Goal: Task Accomplishment & Management: Manage account settings

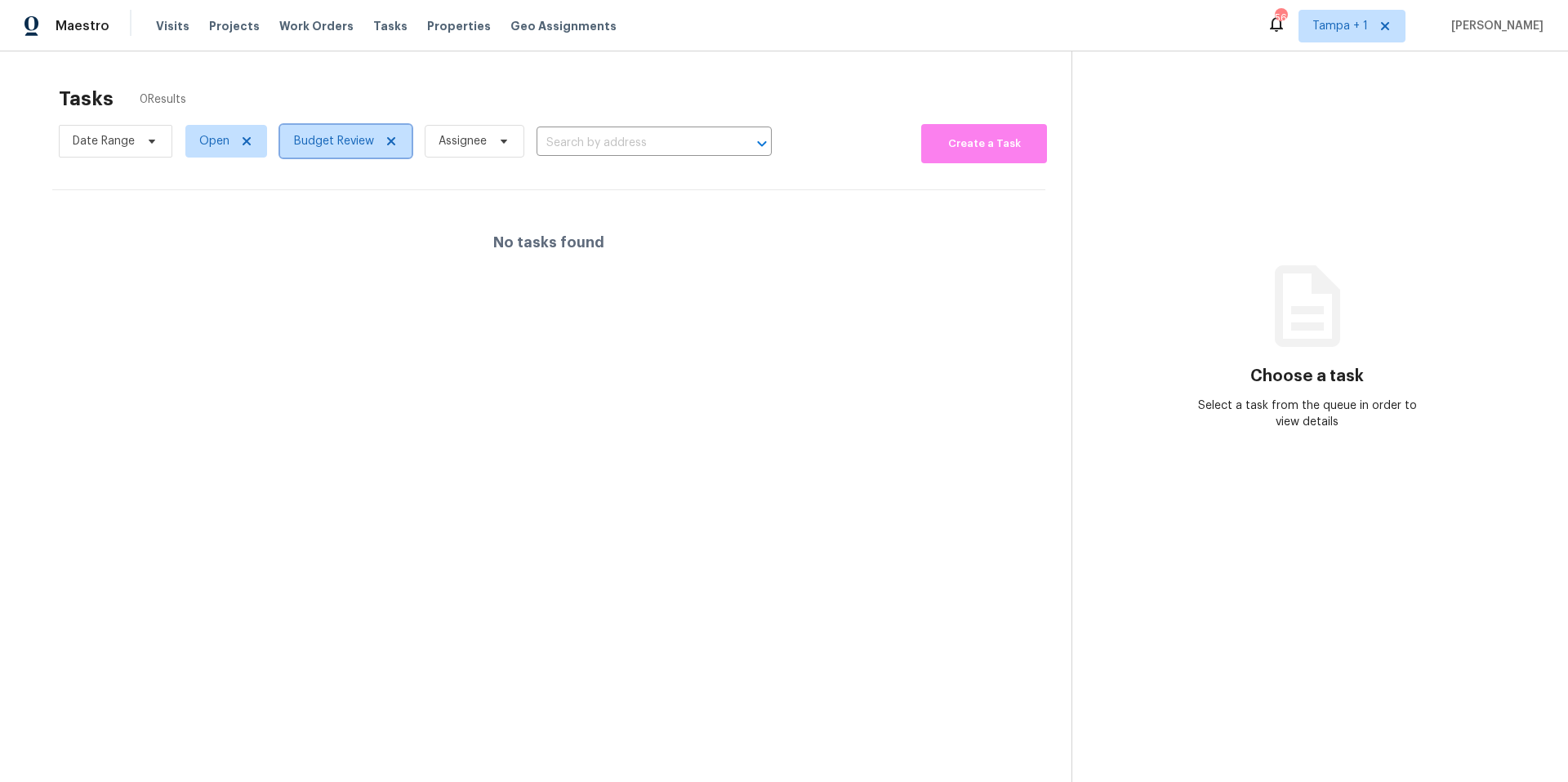
click at [310, 137] on span "Budget Review" at bounding box center [333, 141] width 80 height 17
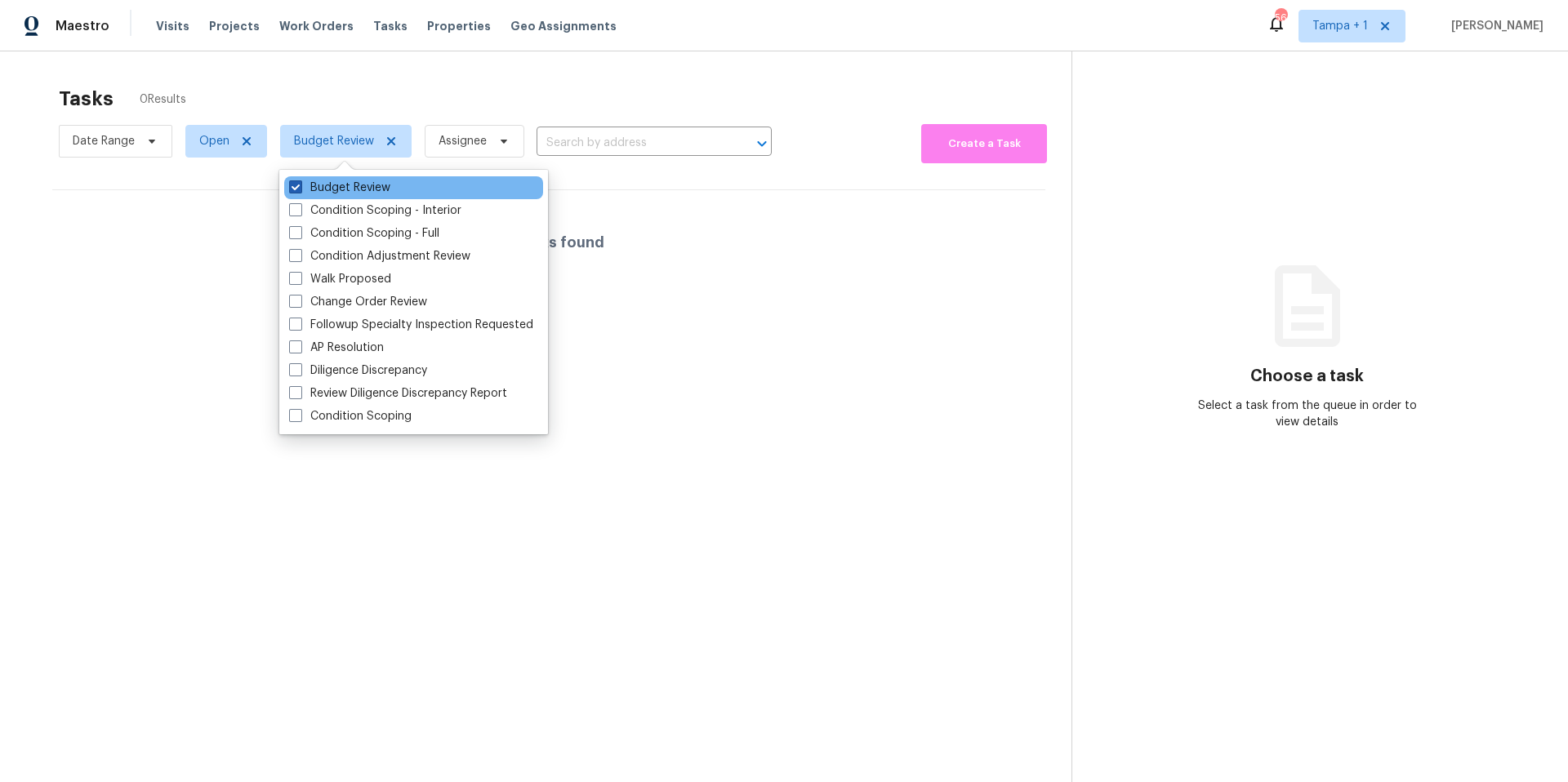
click at [353, 186] on label "Budget Review" at bounding box center [339, 188] width 101 height 17
click at [300, 186] on input "Budget Review" at bounding box center [295, 185] width 11 height 11
checkbox input "false"
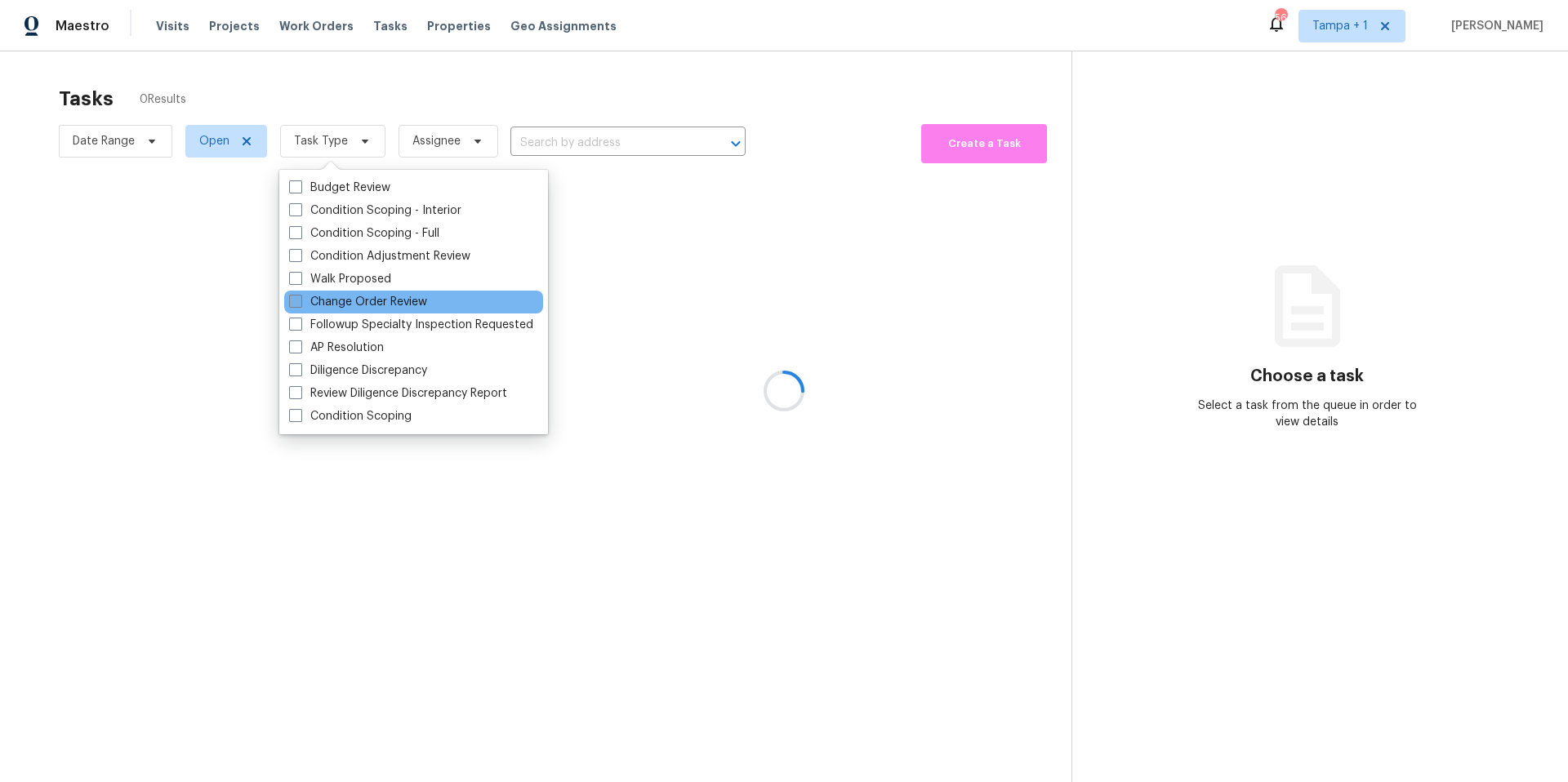
click at [362, 300] on label "Change Order Review" at bounding box center [358, 302] width 138 height 17
click at [300, 300] on input "Change Order Review" at bounding box center [295, 299] width 11 height 11
checkbox input "true"
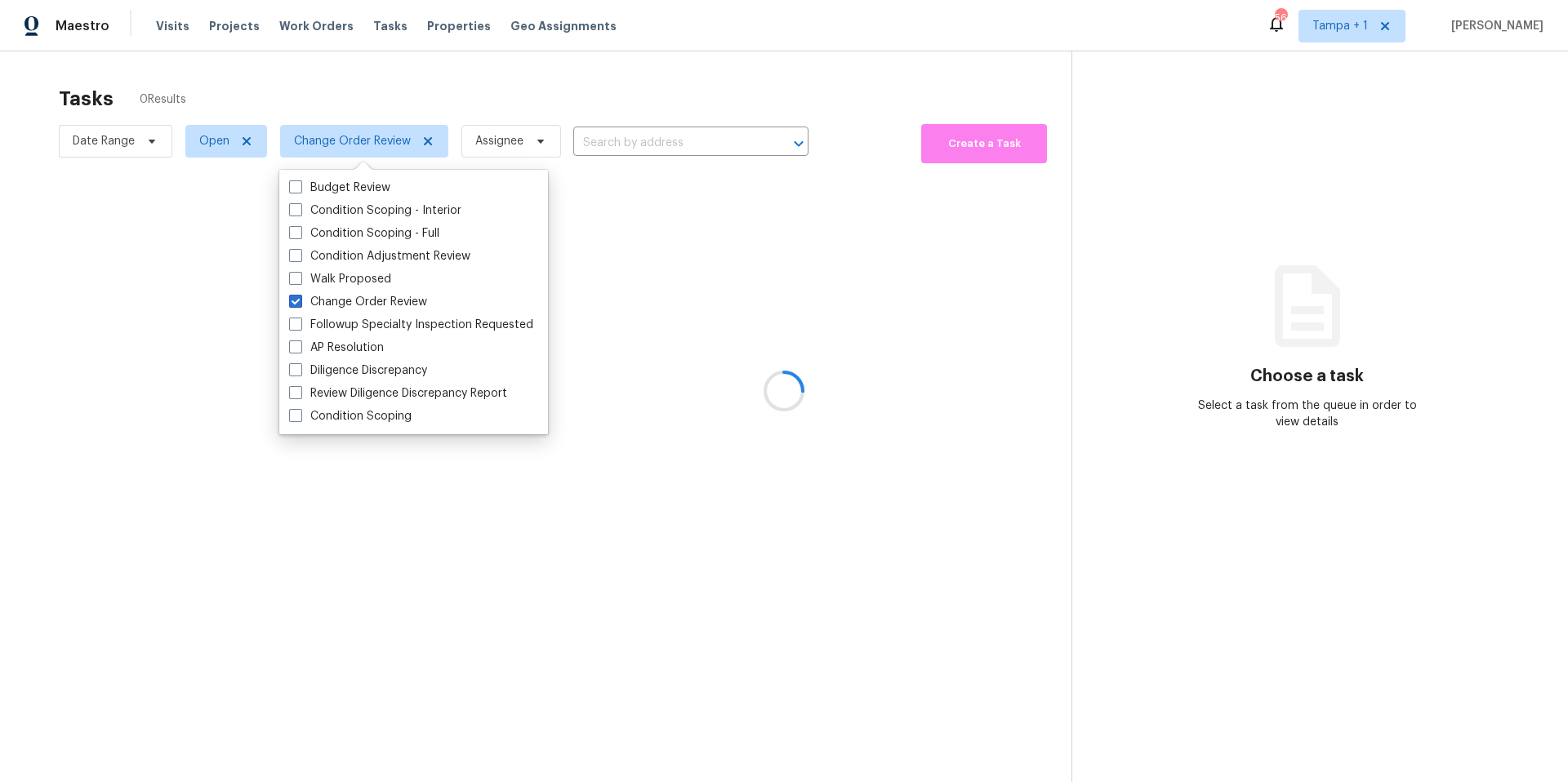
click at [493, 103] on div at bounding box center [784, 391] width 1568 height 782
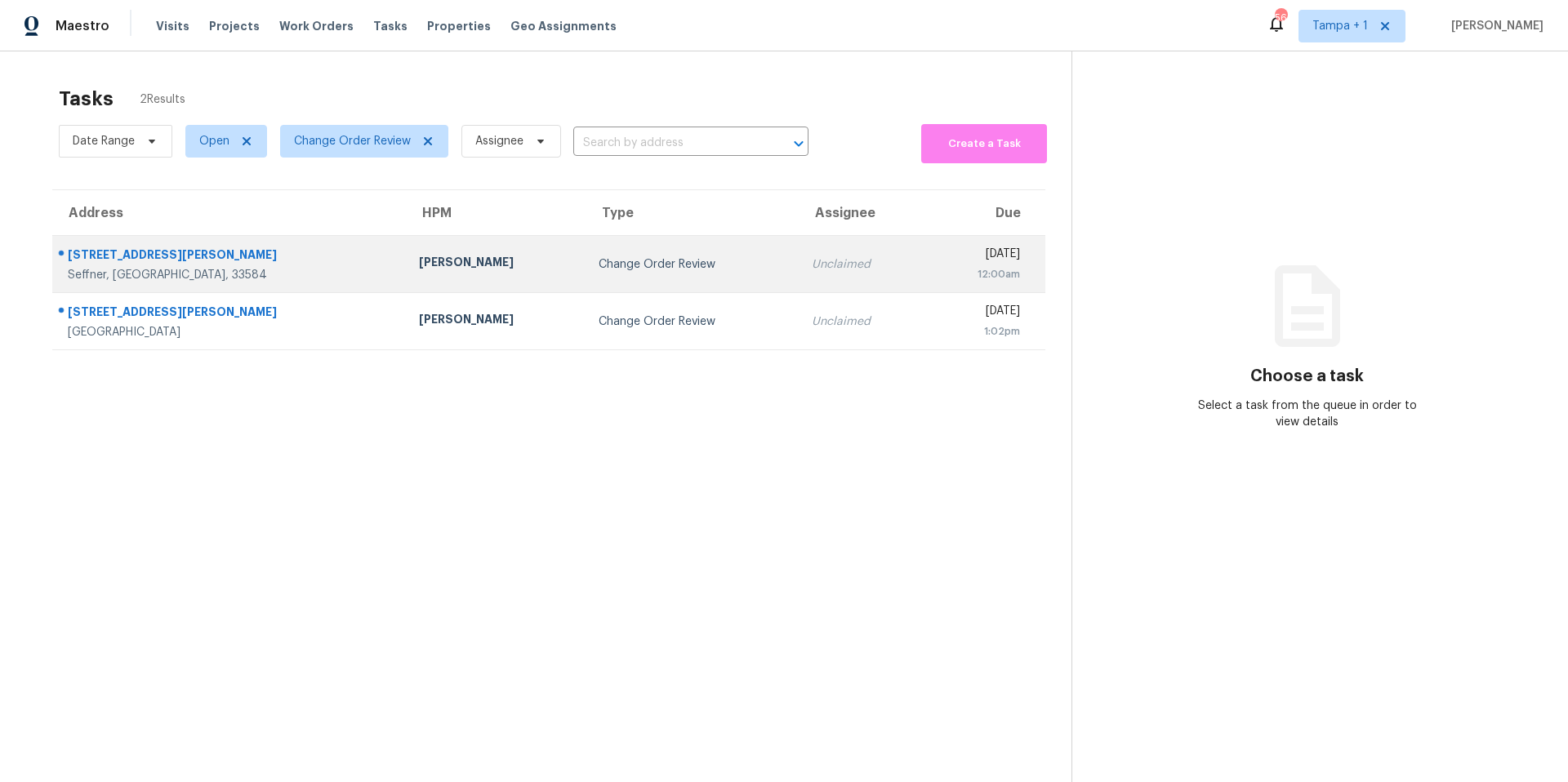
click at [406, 252] on td "Bobby Fortin" at bounding box center [495, 264] width 180 height 57
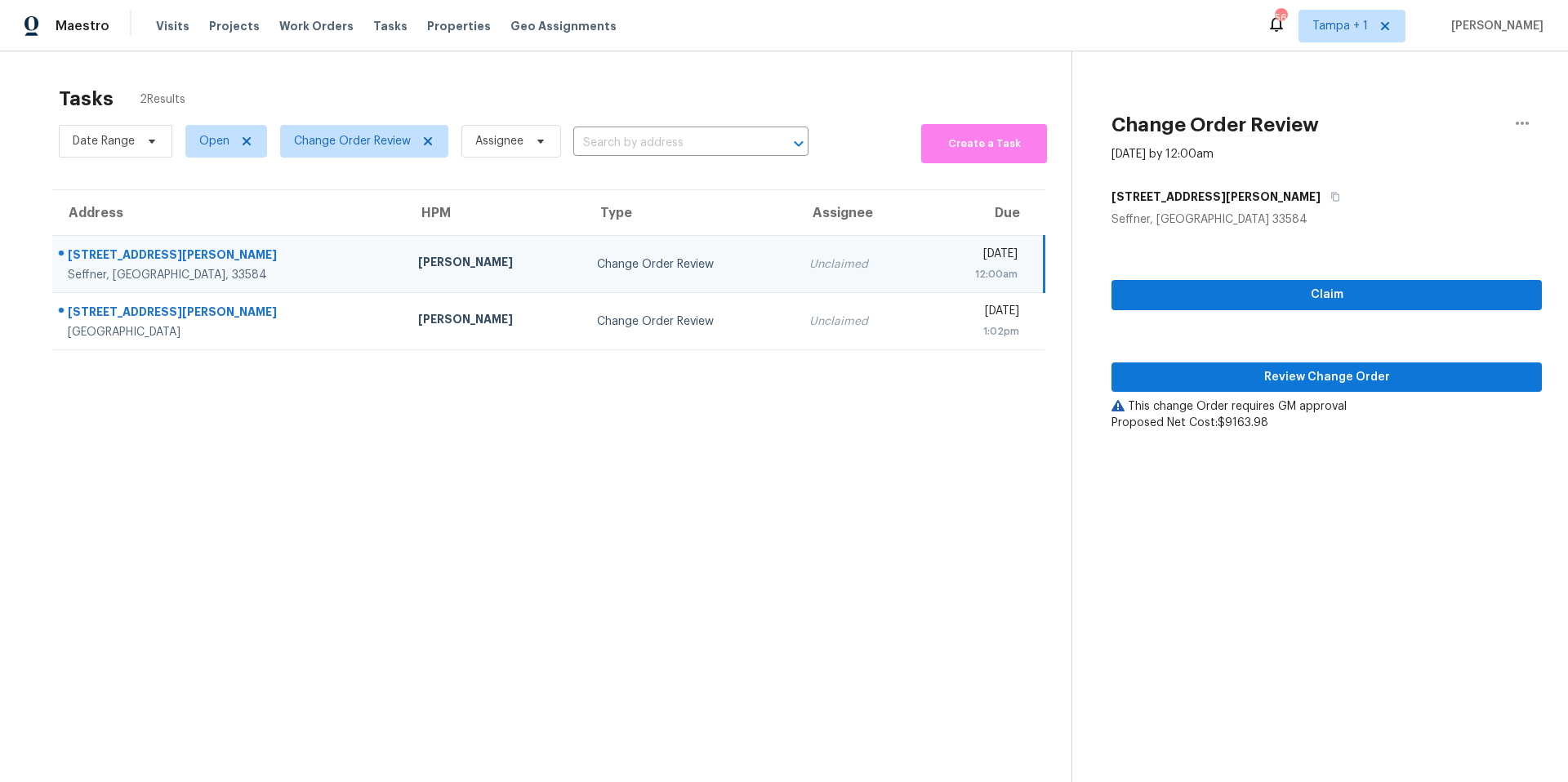
click at [1215, 361] on div "Claim Review Change Order This change Order requires GM approval Proposed Net C…" at bounding box center [1327, 330] width 431 height 203
click at [1213, 364] on button "Review Change Order" at bounding box center [1327, 378] width 431 height 30
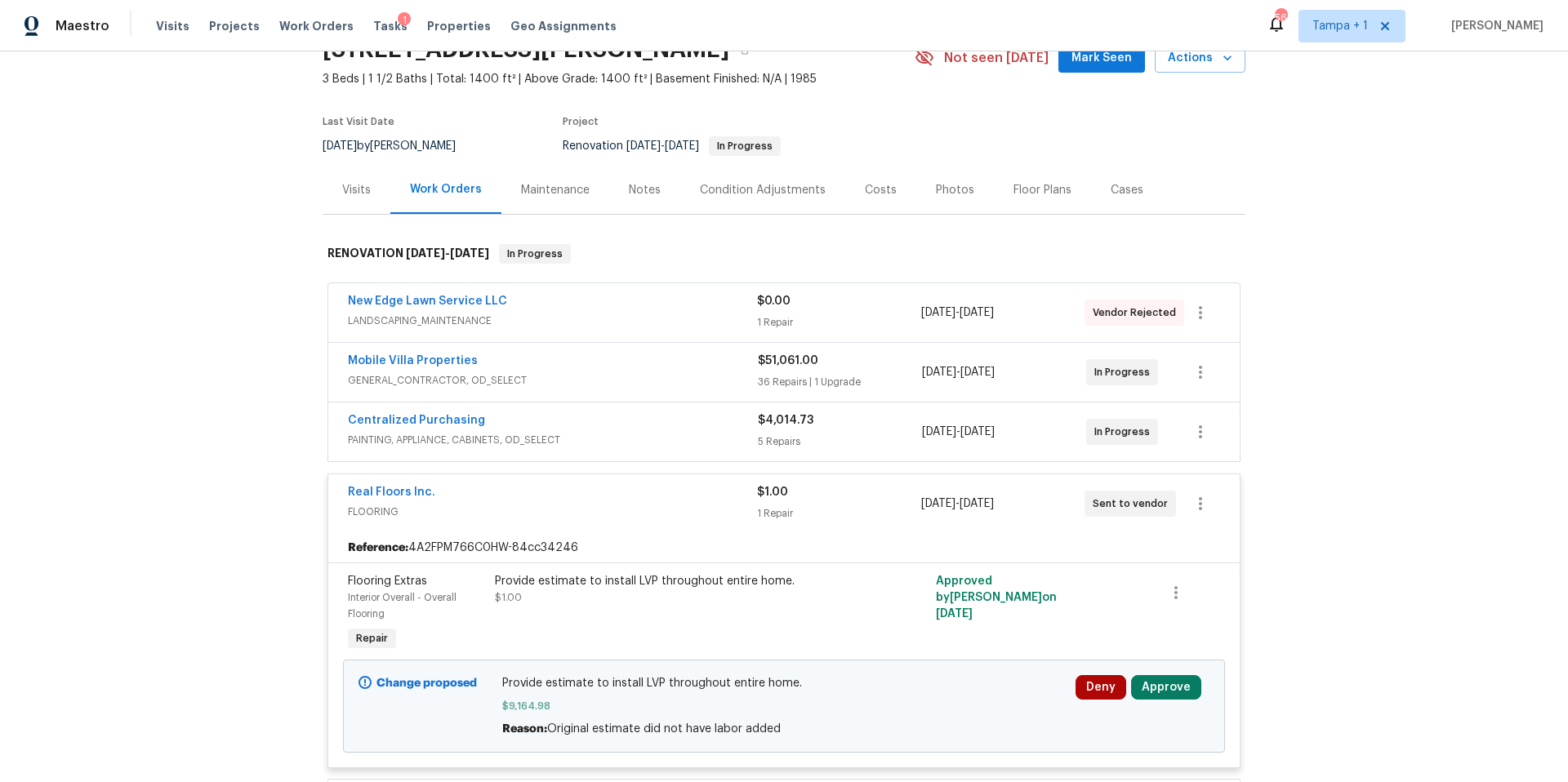
scroll to position [320, 0]
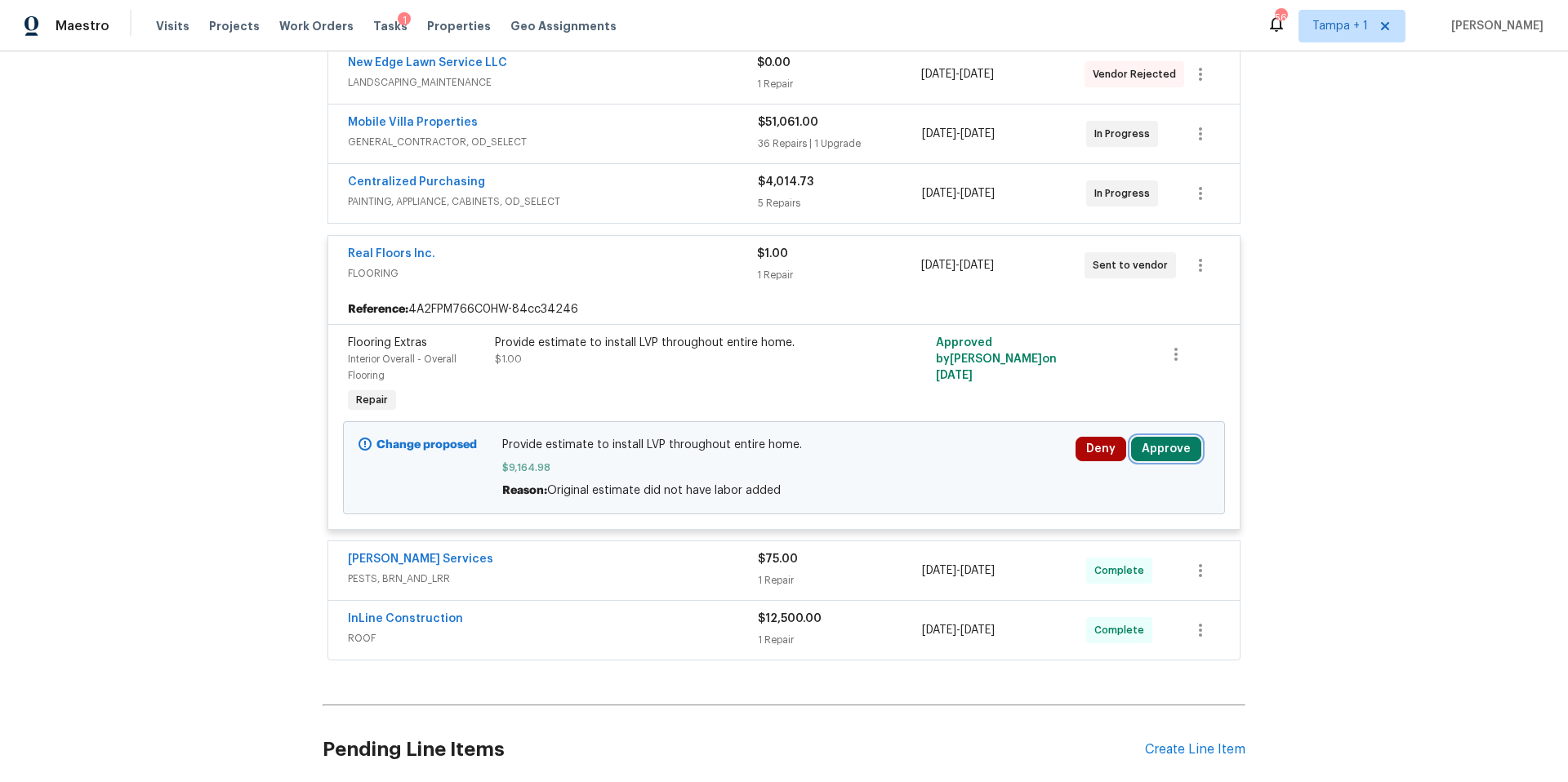
click at [1158, 438] on button "Approve" at bounding box center [1166, 449] width 70 height 25
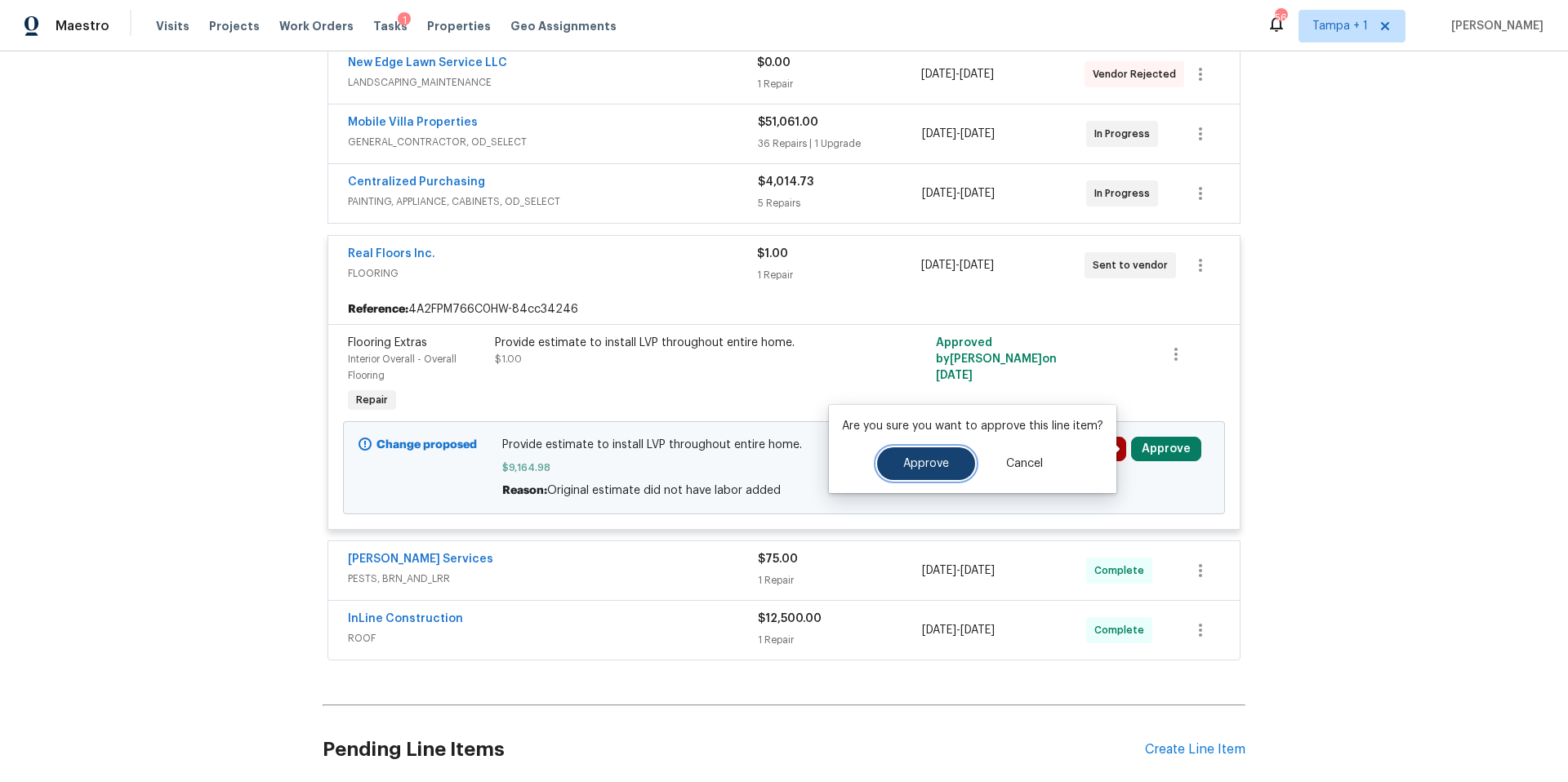
click at [966, 475] on button "Approve" at bounding box center [926, 463] width 98 height 32
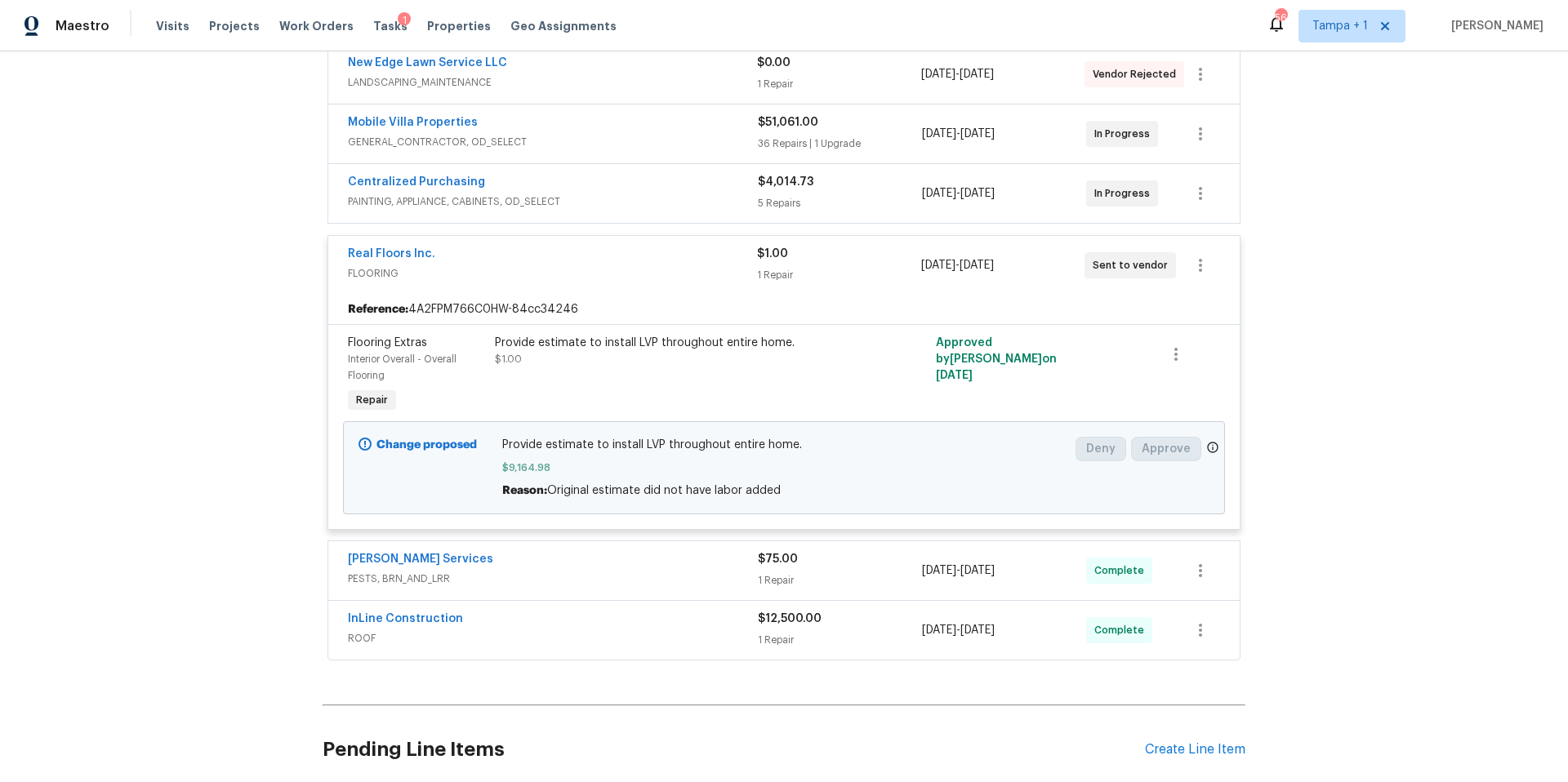
click at [966, 475] on span "$9,164.98" at bounding box center [785, 467] width 565 height 17
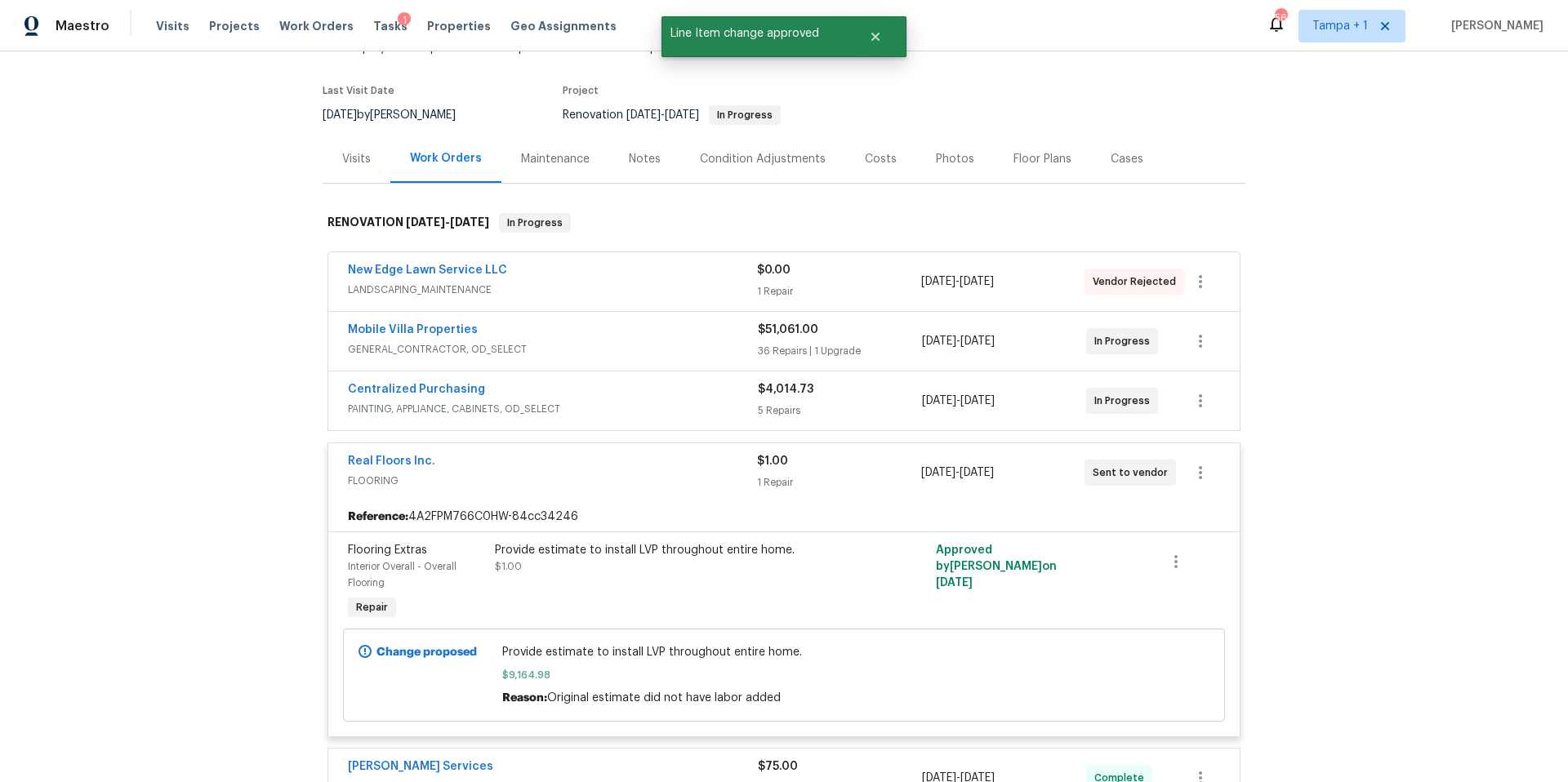
scroll to position [0, 0]
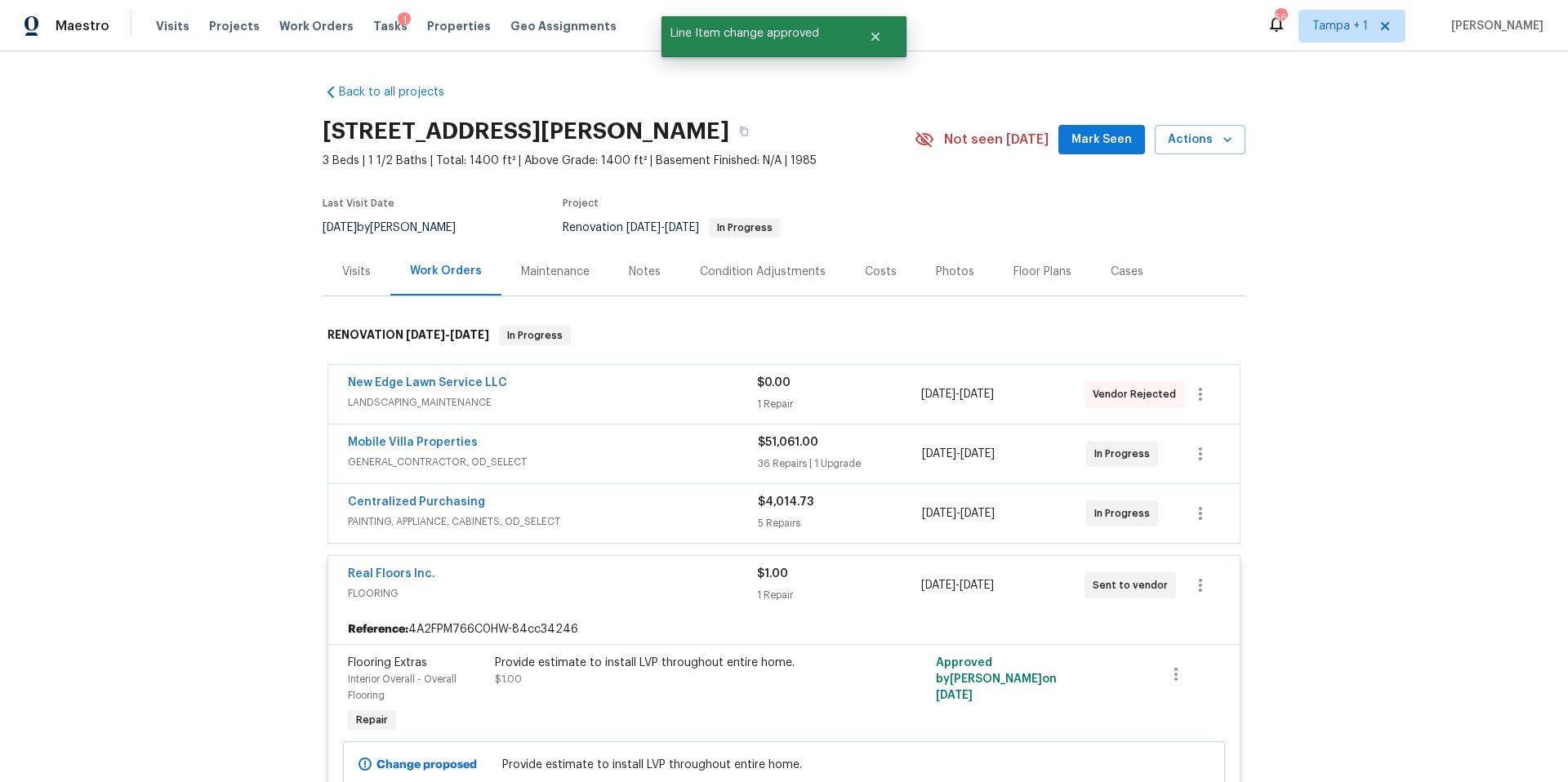
click at [849, 276] on div "Costs" at bounding box center [880, 271] width 71 height 48
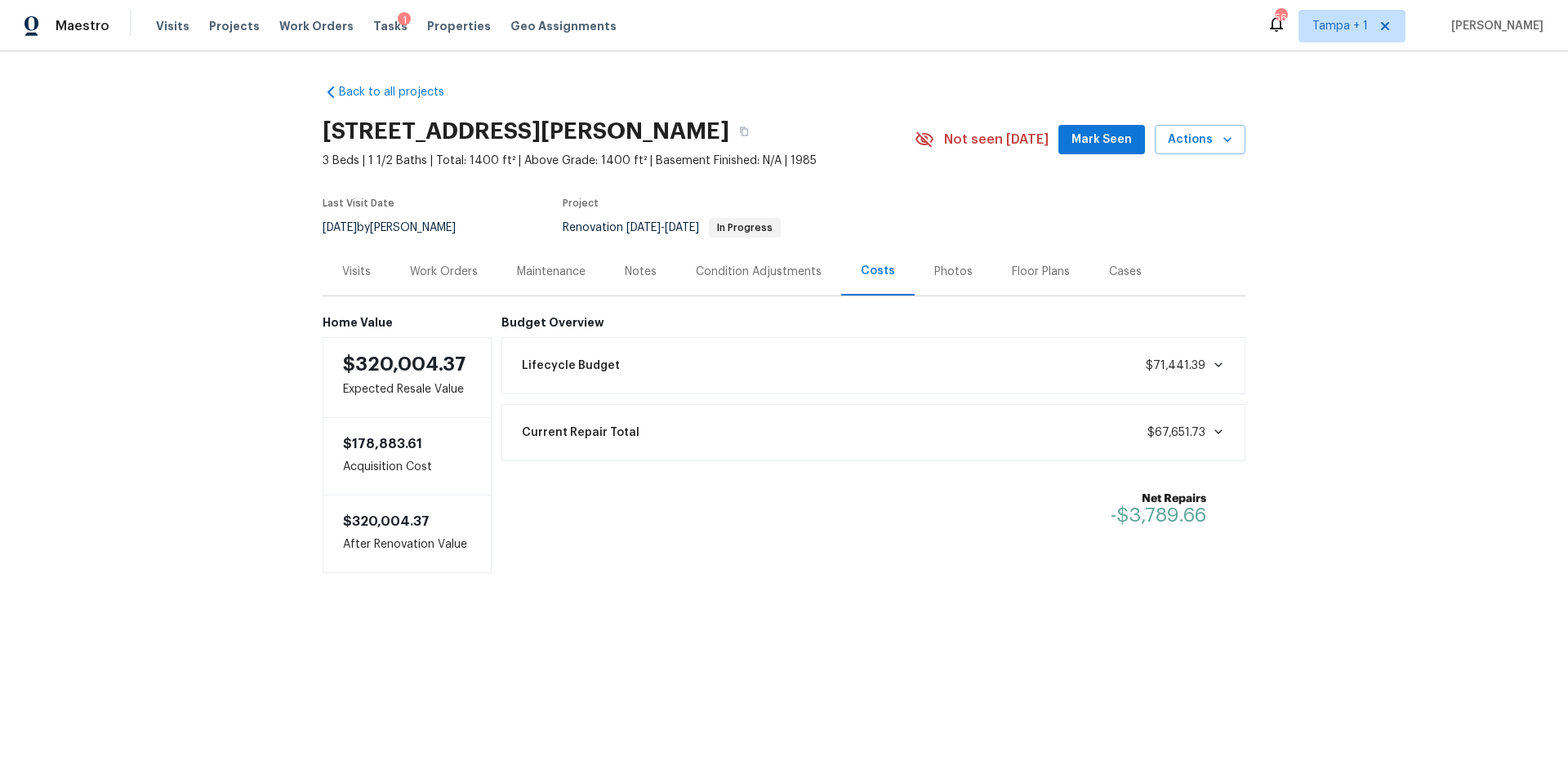
click at [449, 282] on div "Work Orders" at bounding box center [444, 271] width 107 height 48
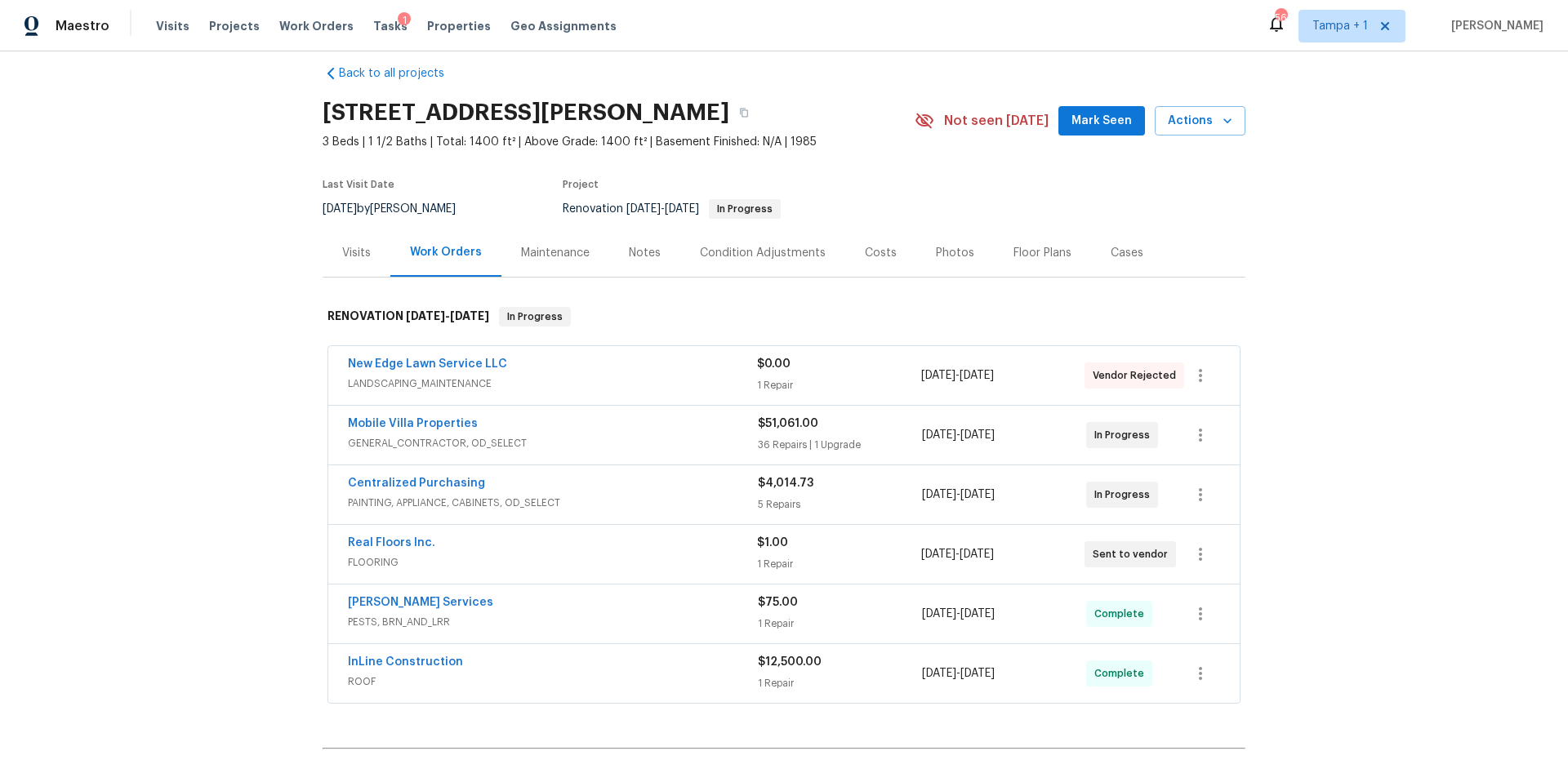
scroll to position [31, 0]
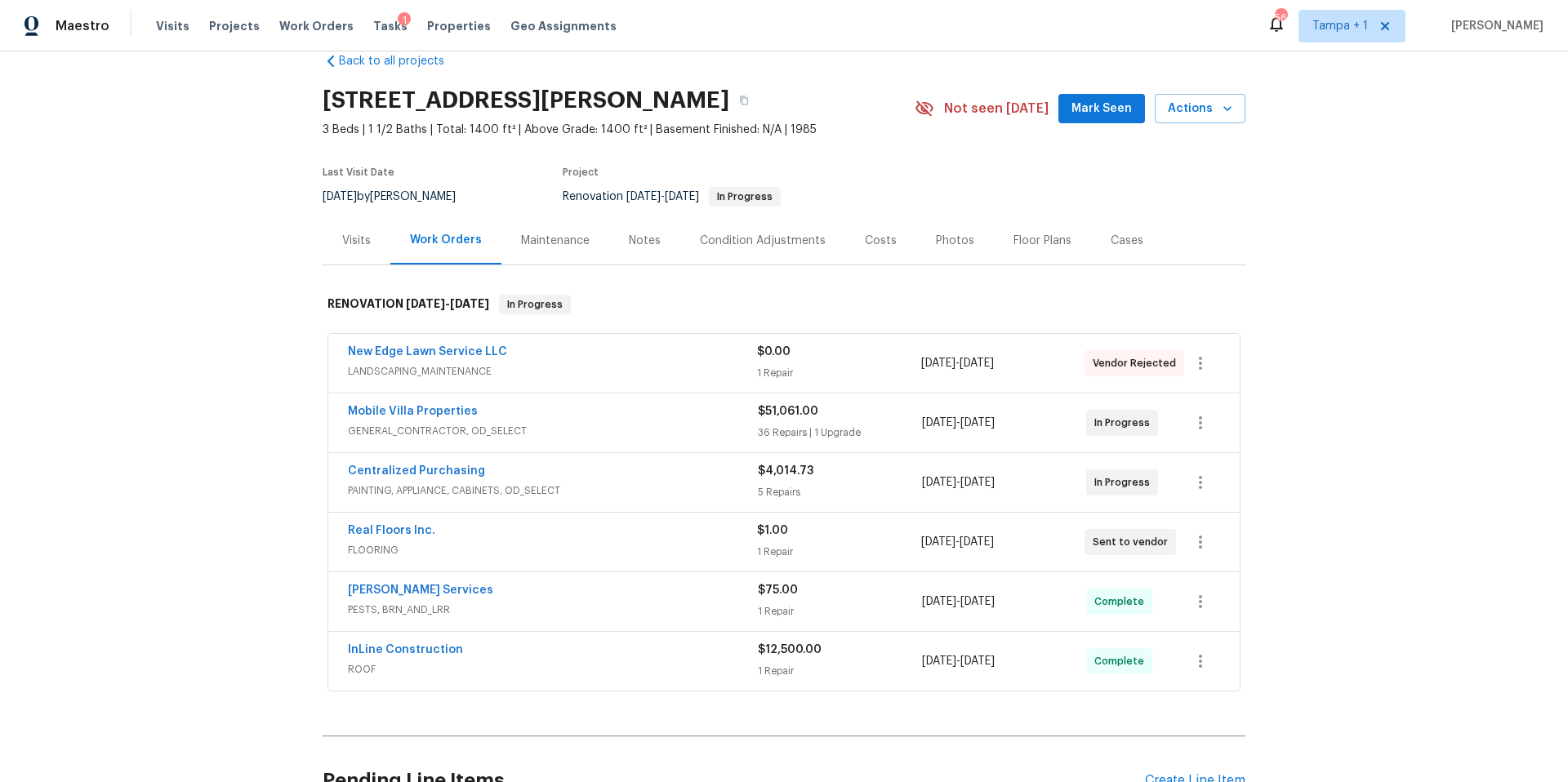
click at [592, 528] on div "Real Floors Inc." at bounding box center [552, 532] width 410 height 19
click at [595, 526] on div "Real Floors Inc." at bounding box center [552, 532] width 410 height 19
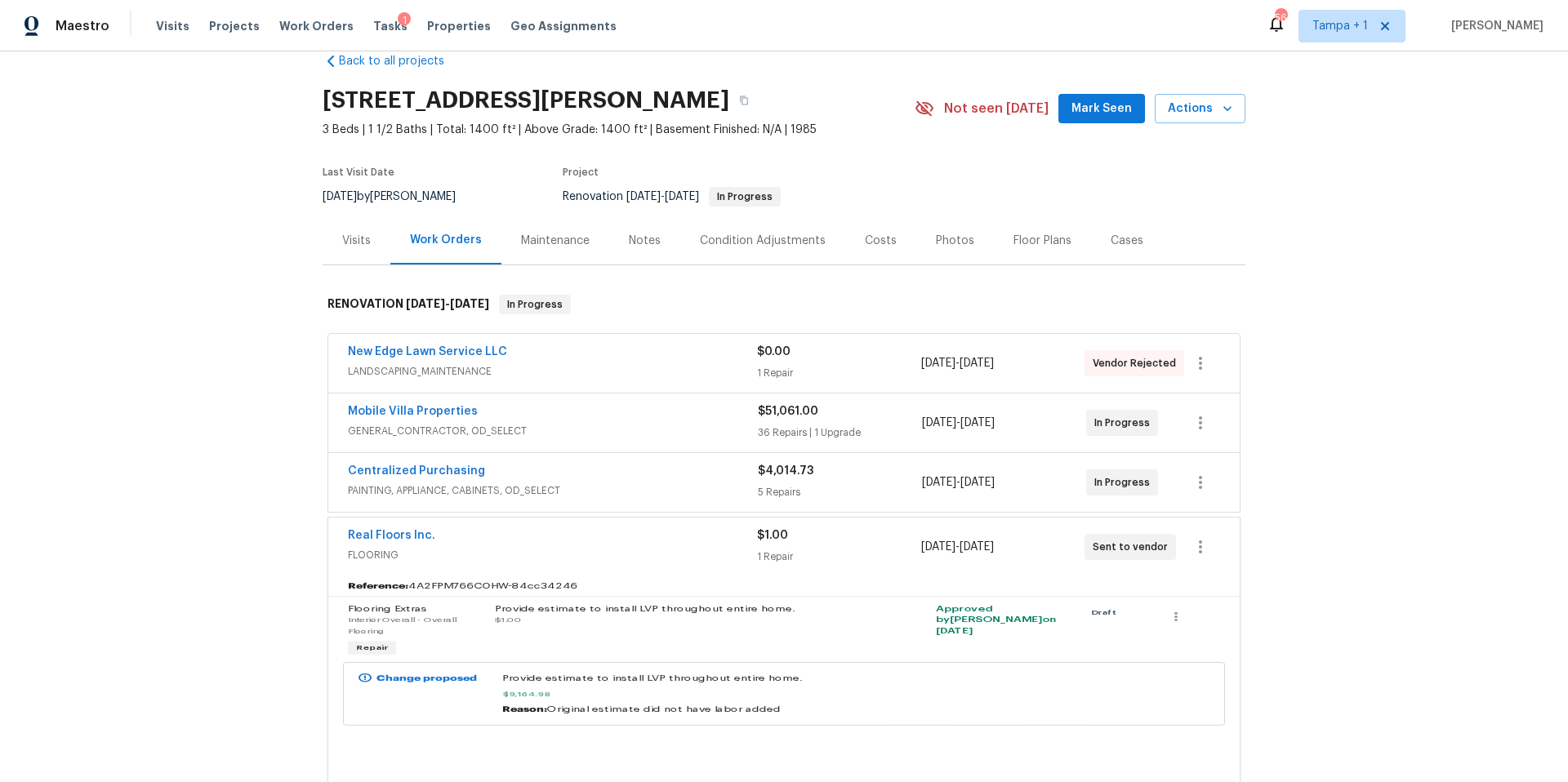
click at [595, 526] on div "Real Floors Inc. FLOORING $1.00 1 Repair 8/11/2025 - 8/27/2025 Sent to vendor" at bounding box center [783, 546] width 911 height 59
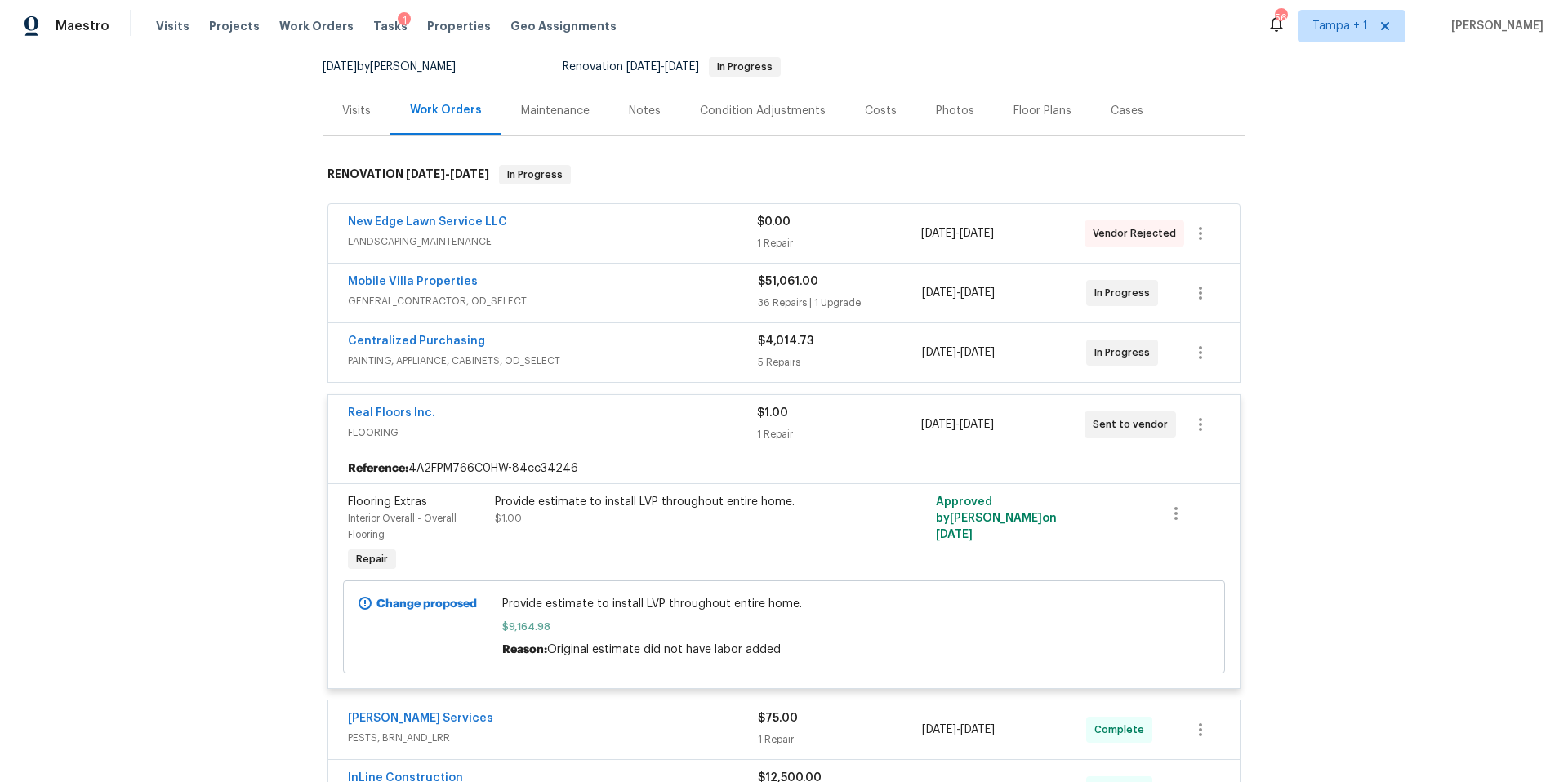
scroll to position [164, 0]
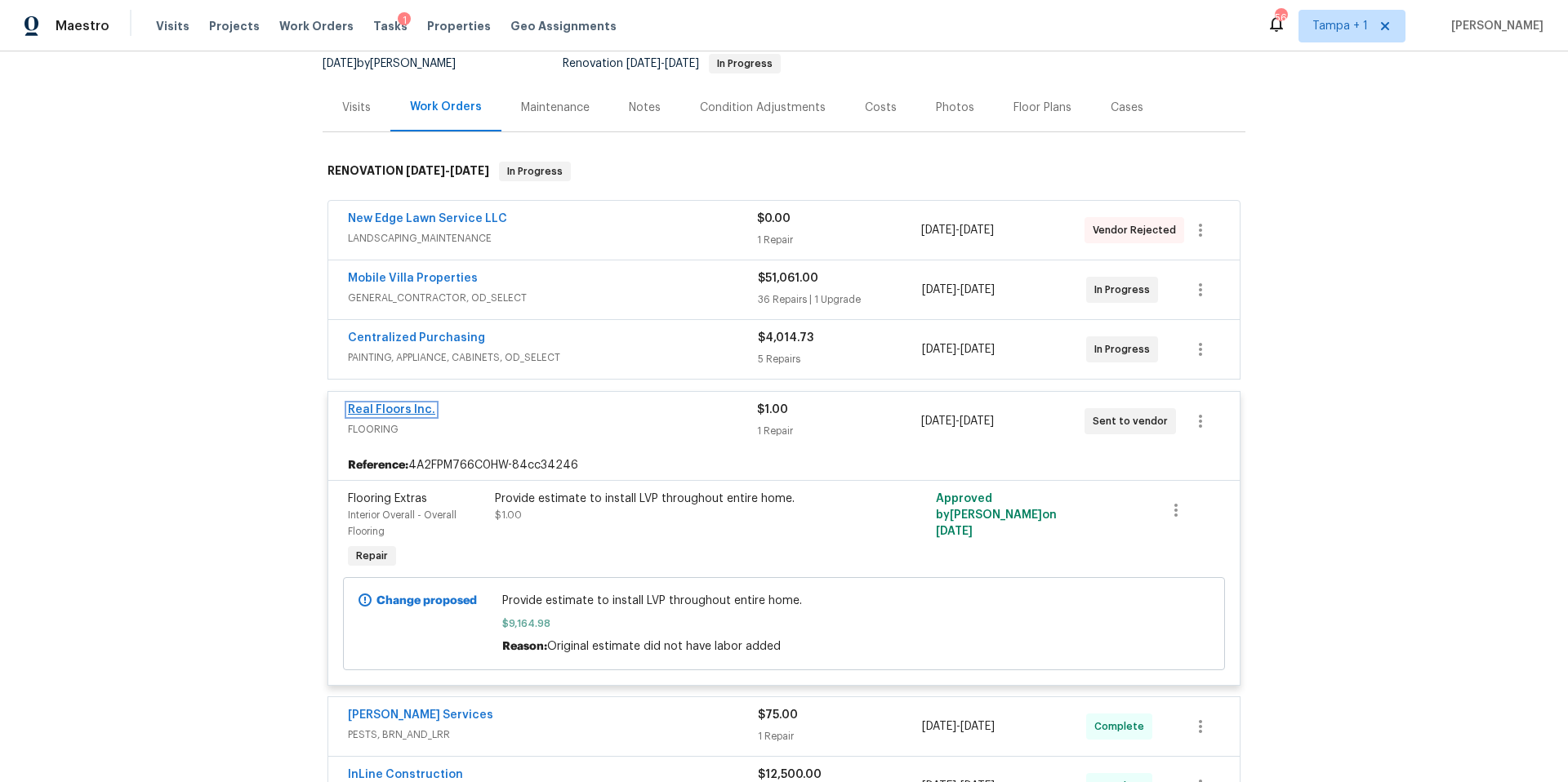
click at [409, 413] on link "Real Floors Inc." at bounding box center [392, 409] width 88 height 11
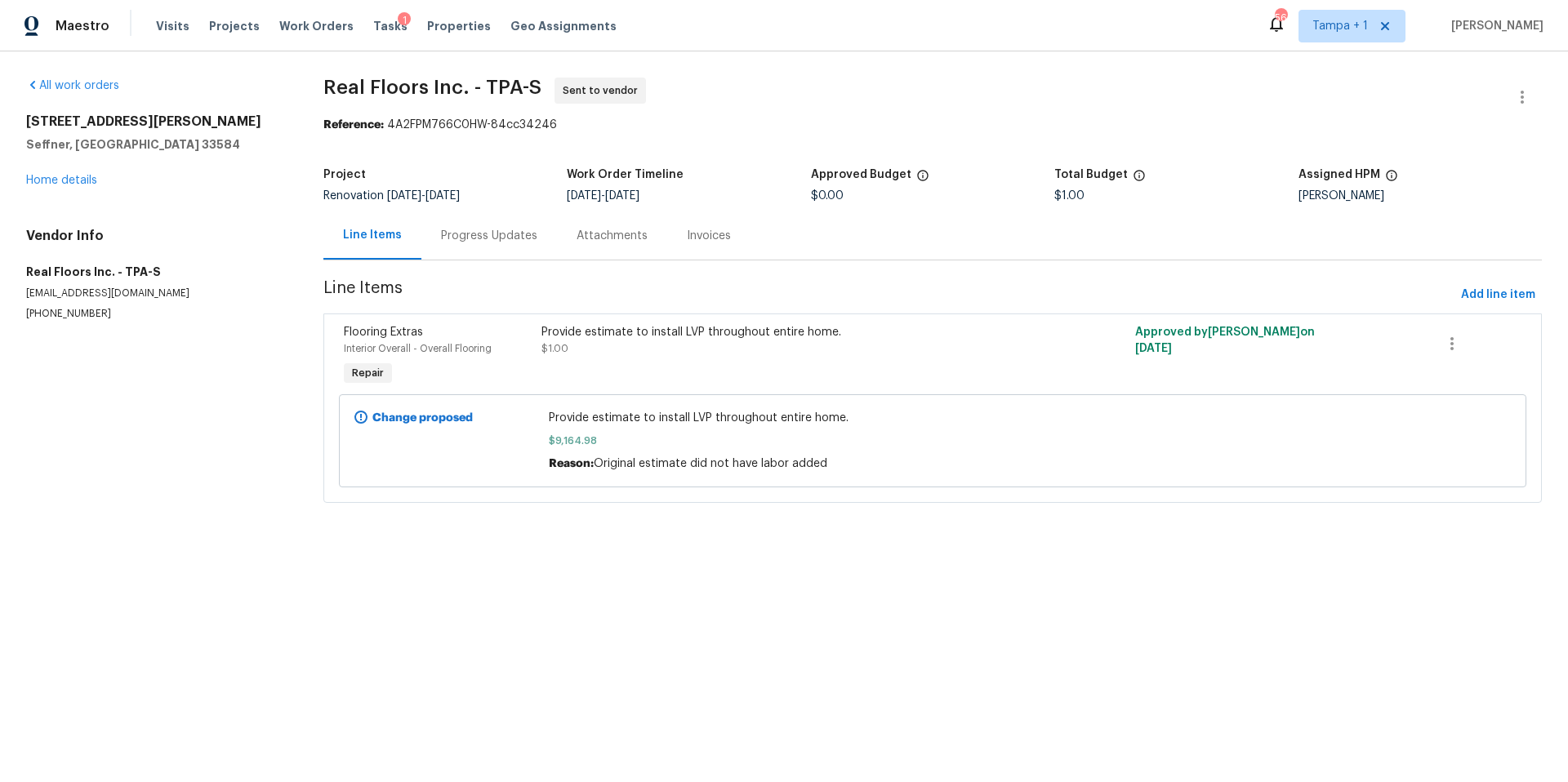
click at [698, 352] on div "Provide estimate to install LVP throughout entire home. $1.00" at bounding box center [783, 340] width 485 height 32
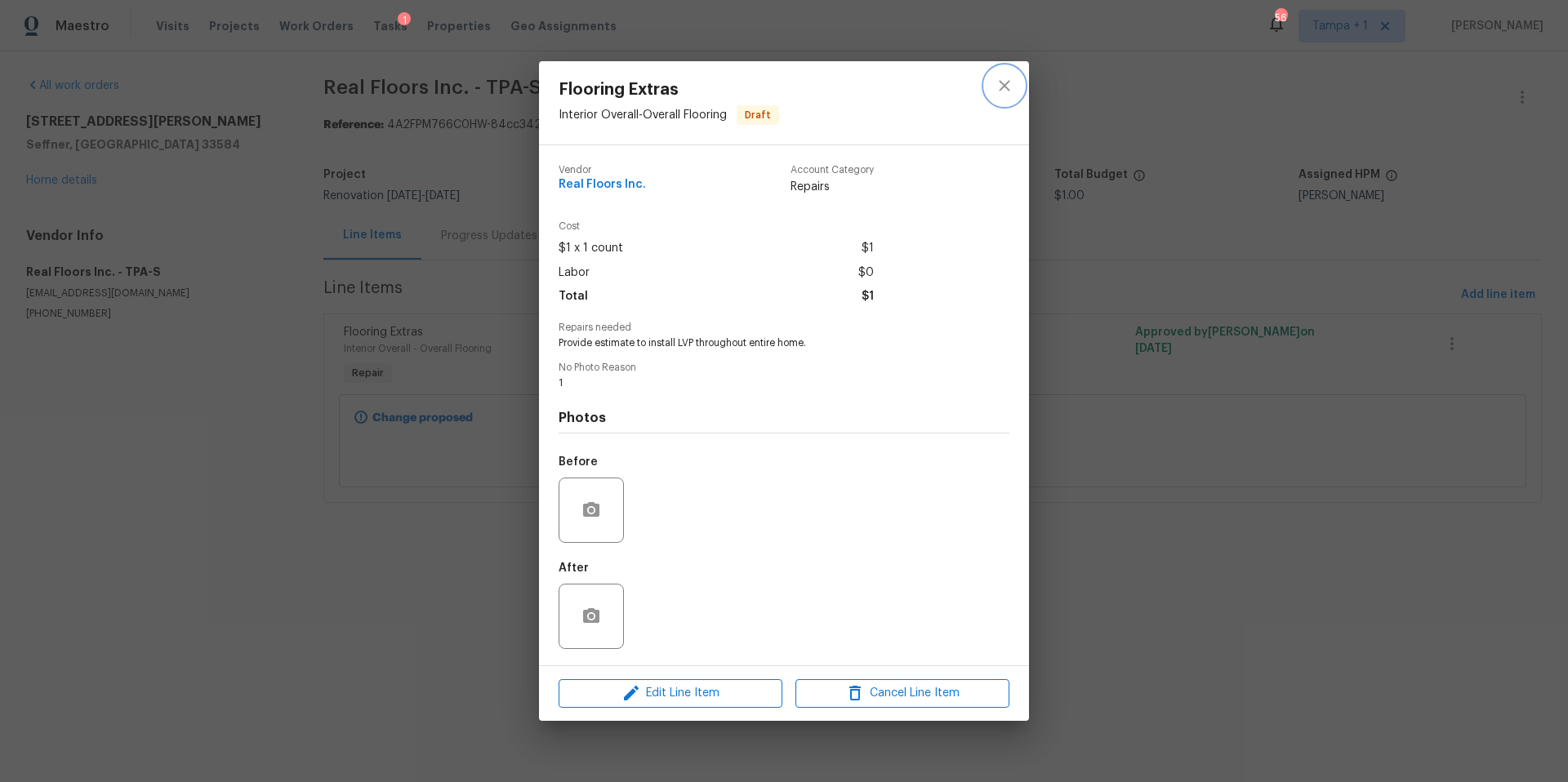
click at [1019, 75] on button "close" at bounding box center [1004, 85] width 39 height 39
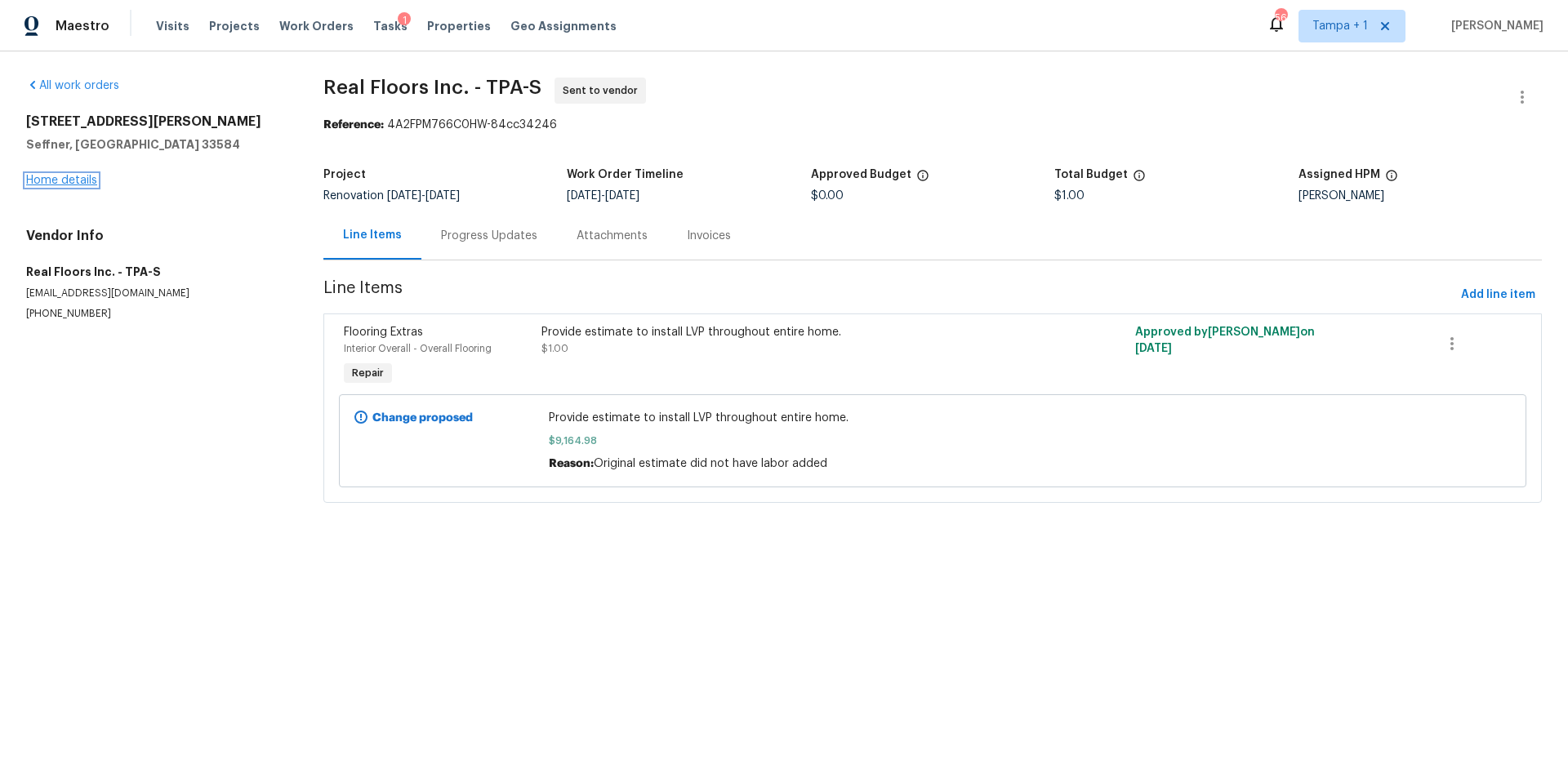
click at [75, 177] on link "Home details" at bounding box center [61, 180] width 71 height 11
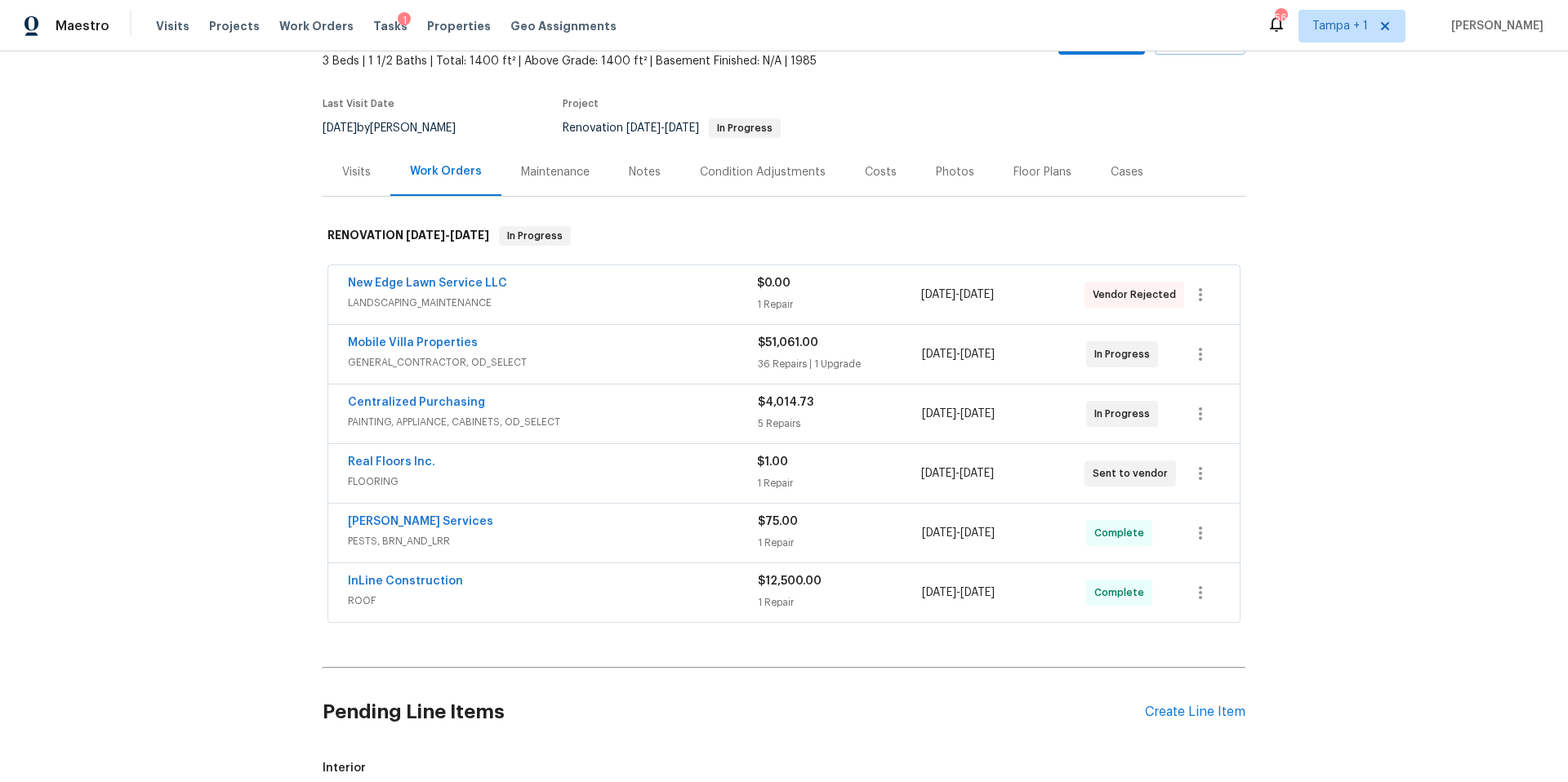
scroll to position [116, 0]
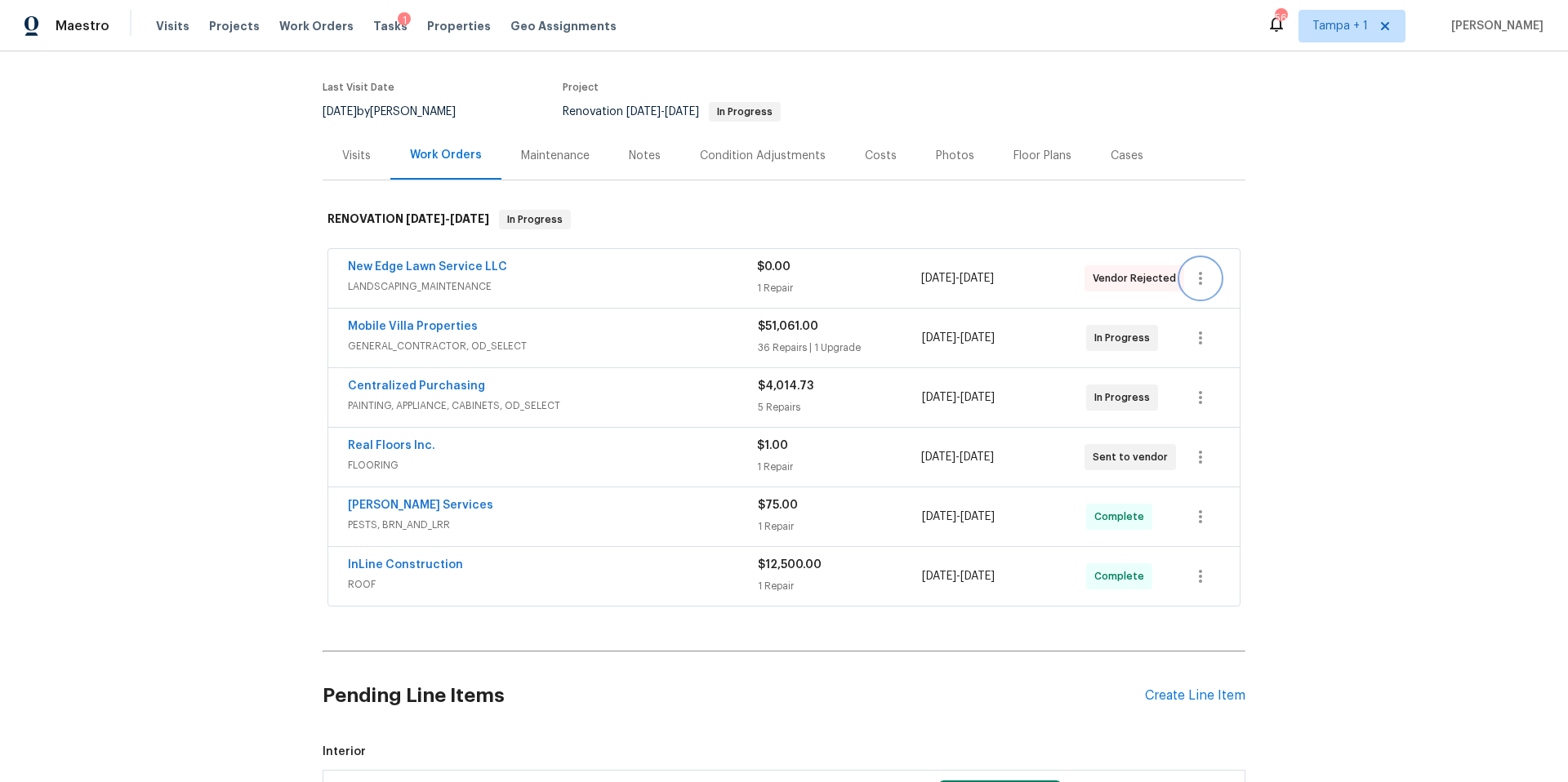
click at [1191, 271] on icon "button" at bounding box center [1201, 278] width 19 height 19
click at [1216, 354] on li "Delete" at bounding box center [1263, 359] width 176 height 27
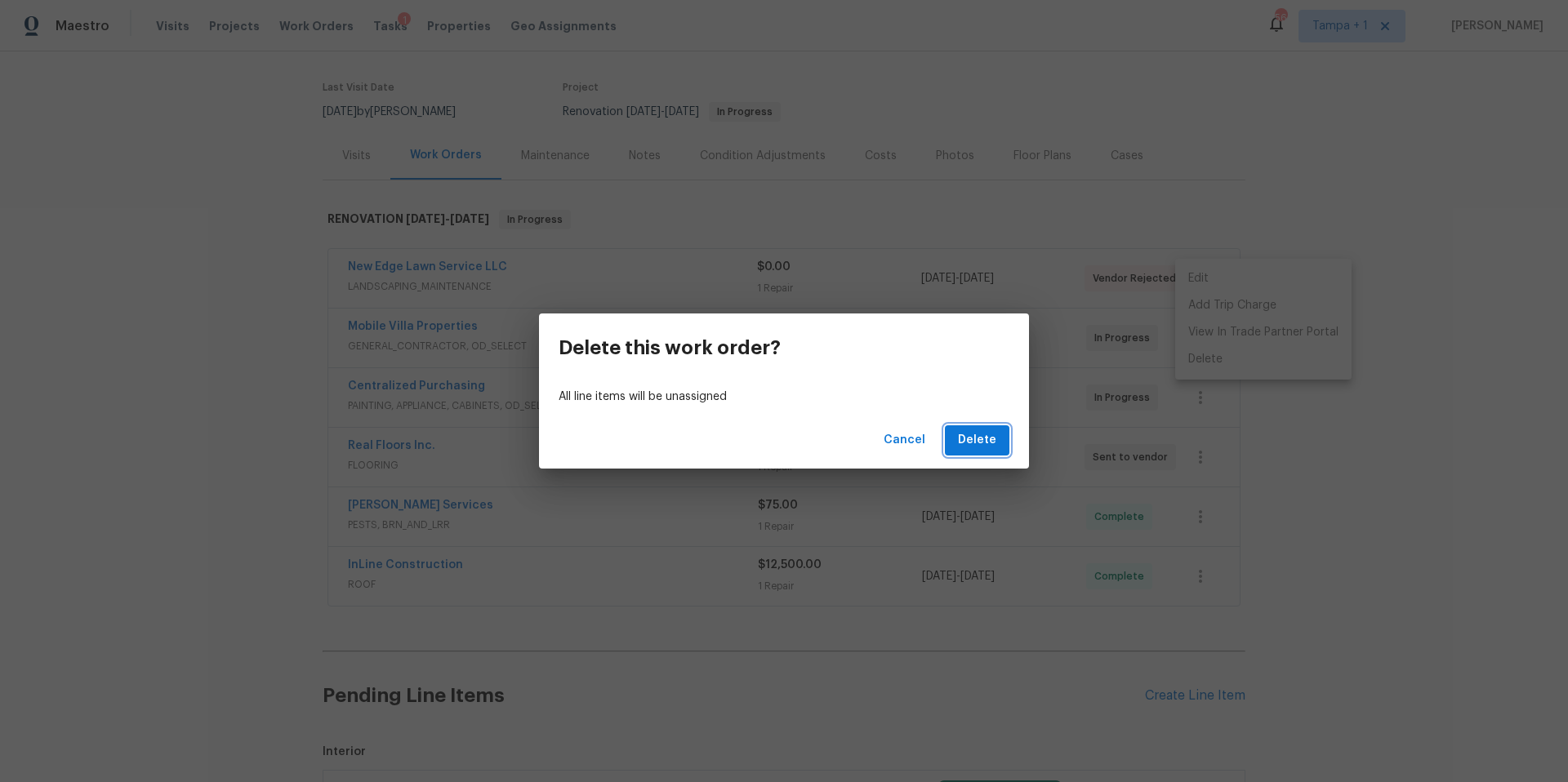
click at [977, 447] on span "Delete" at bounding box center [977, 440] width 39 height 20
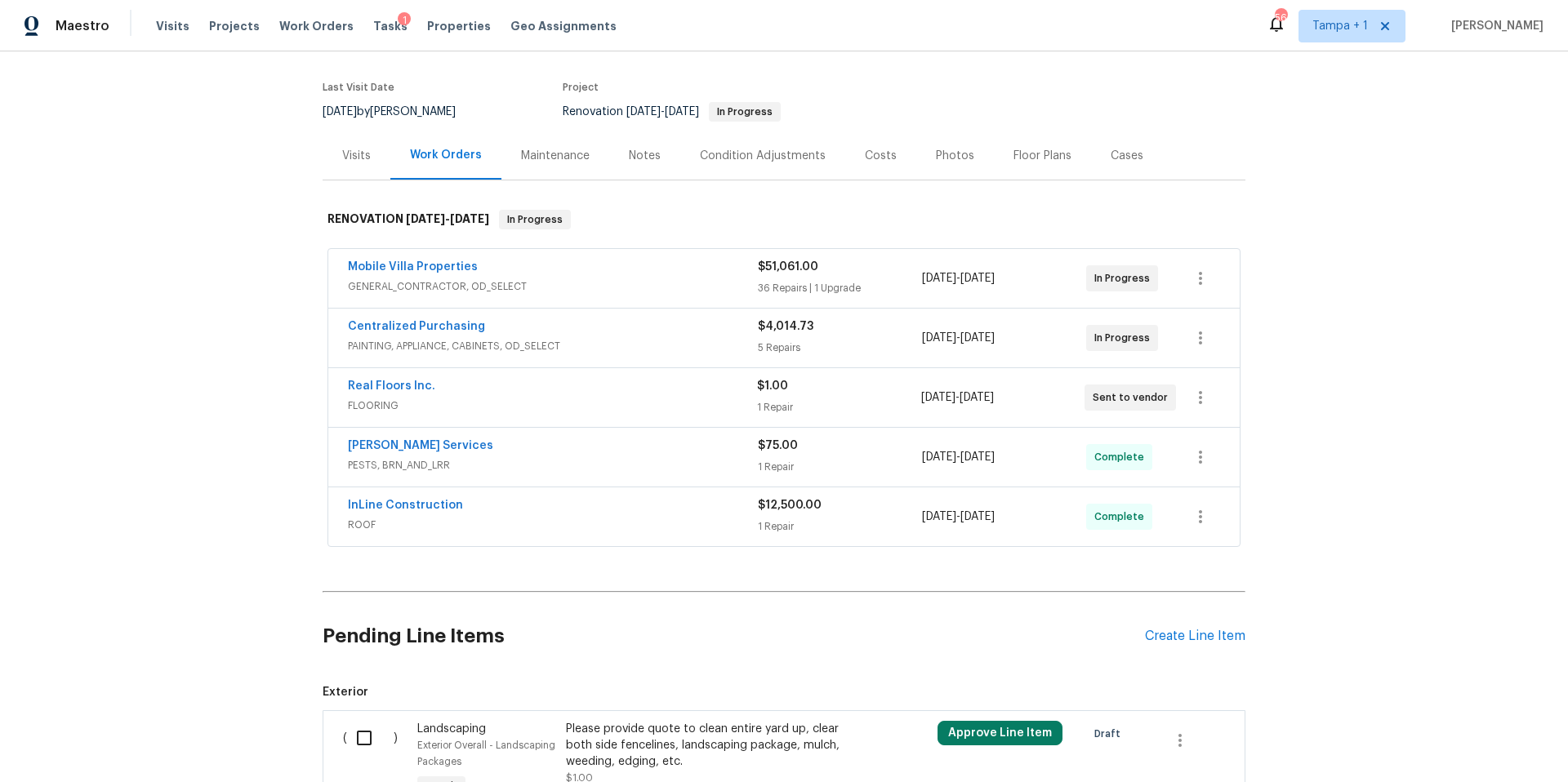
click at [578, 395] on div "Real Floors Inc." at bounding box center [552, 387] width 410 height 19
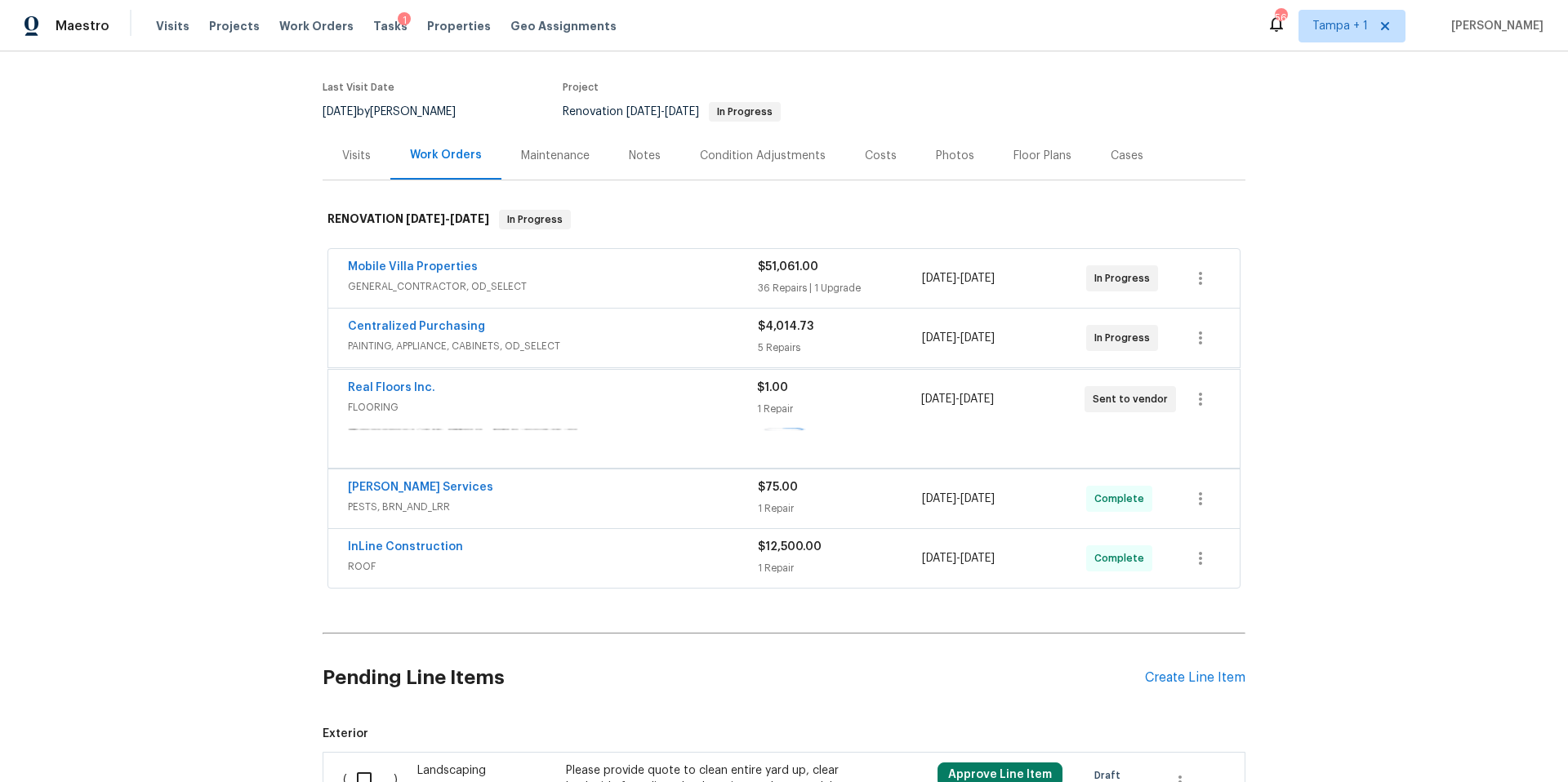
click at [578, 395] on div "Real Floors Inc." at bounding box center [552, 389] width 410 height 19
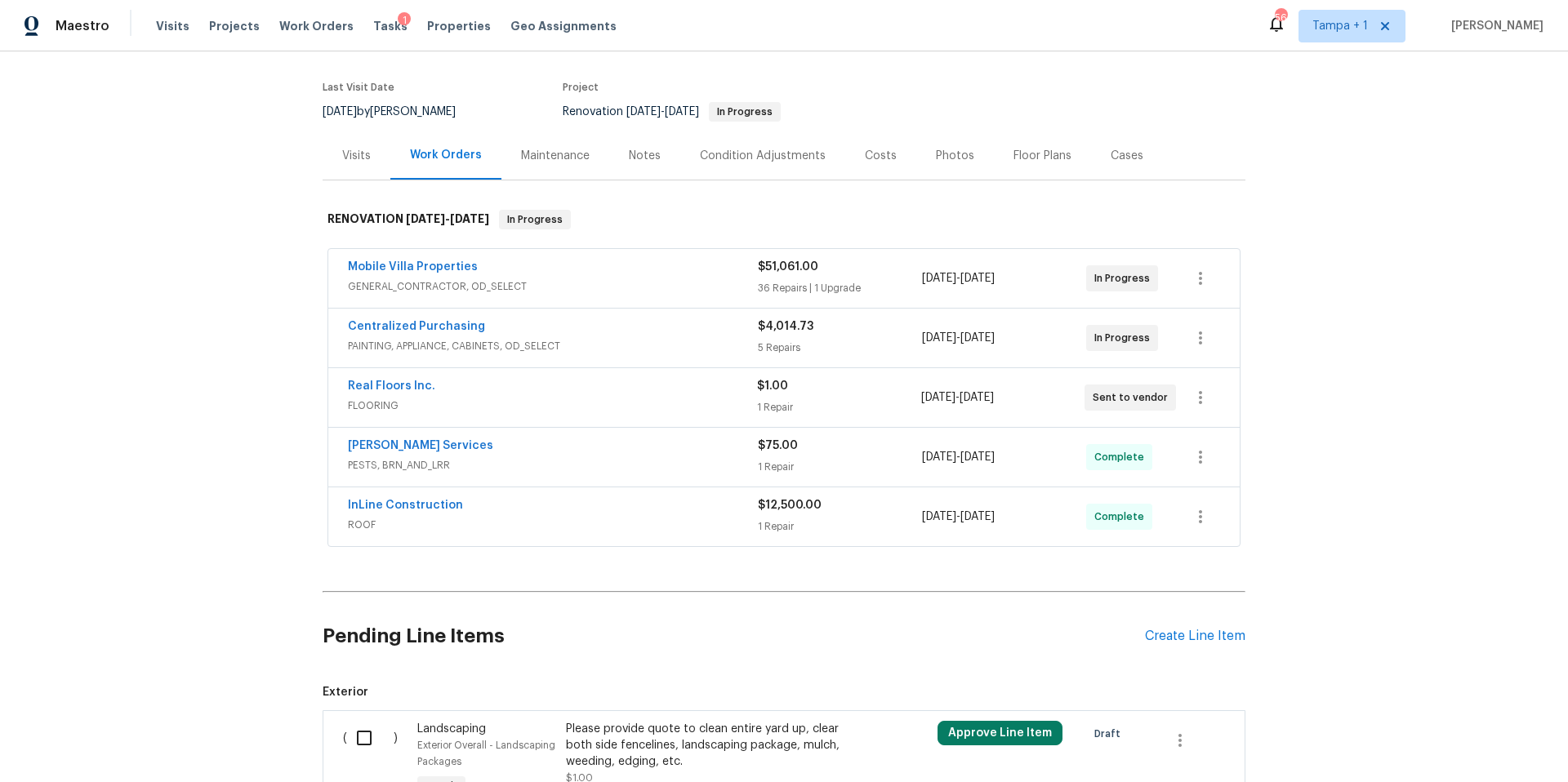
click at [579, 395] on div "Real Floors Inc." at bounding box center [552, 387] width 410 height 19
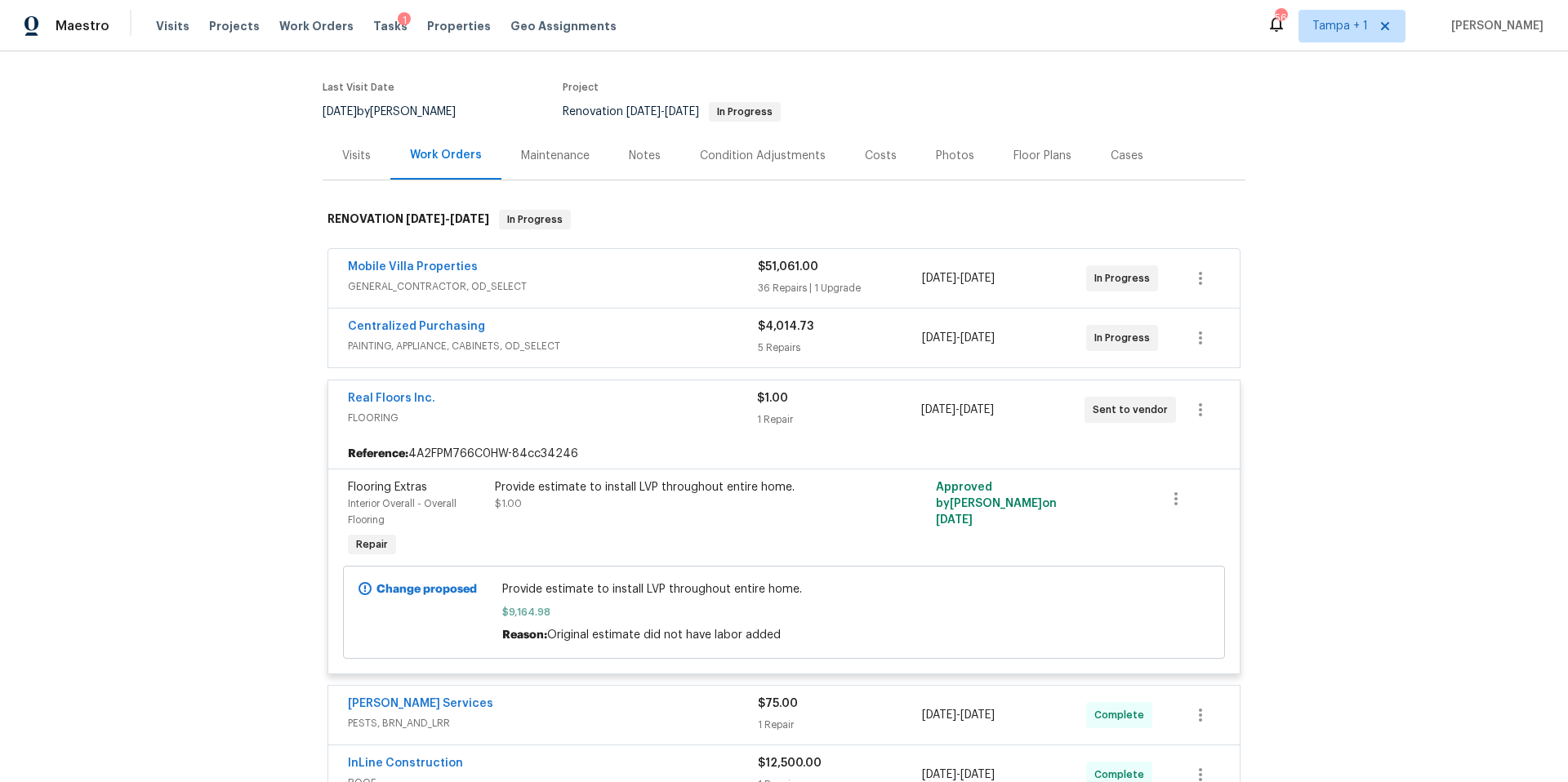
click at [579, 395] on div "Real Floors Inc." at bounding box center [552, 400] width 410 height 19
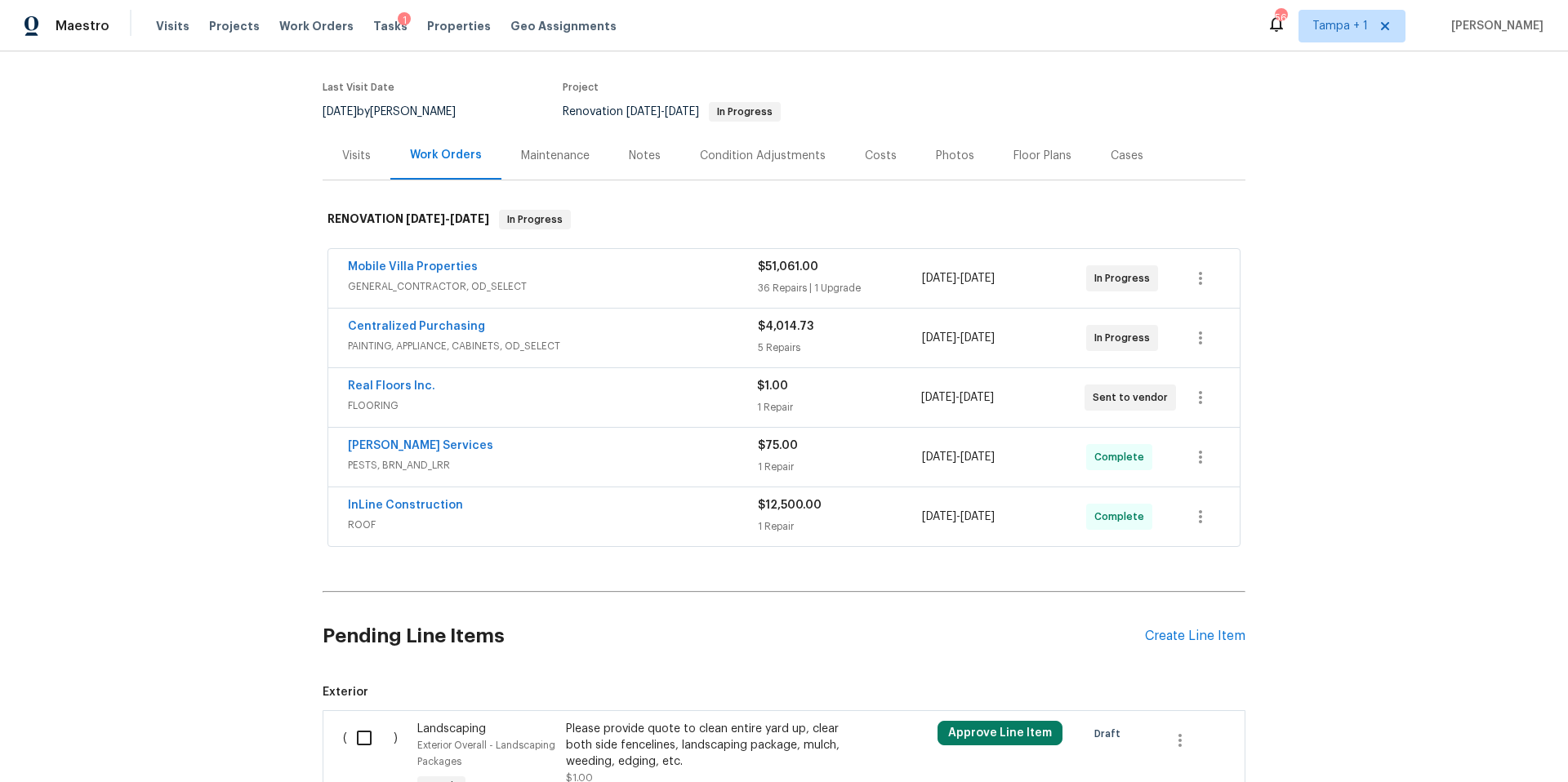
click at [865, 148] on div "Costs" at bounding box center [880, 156] width 32 height 17
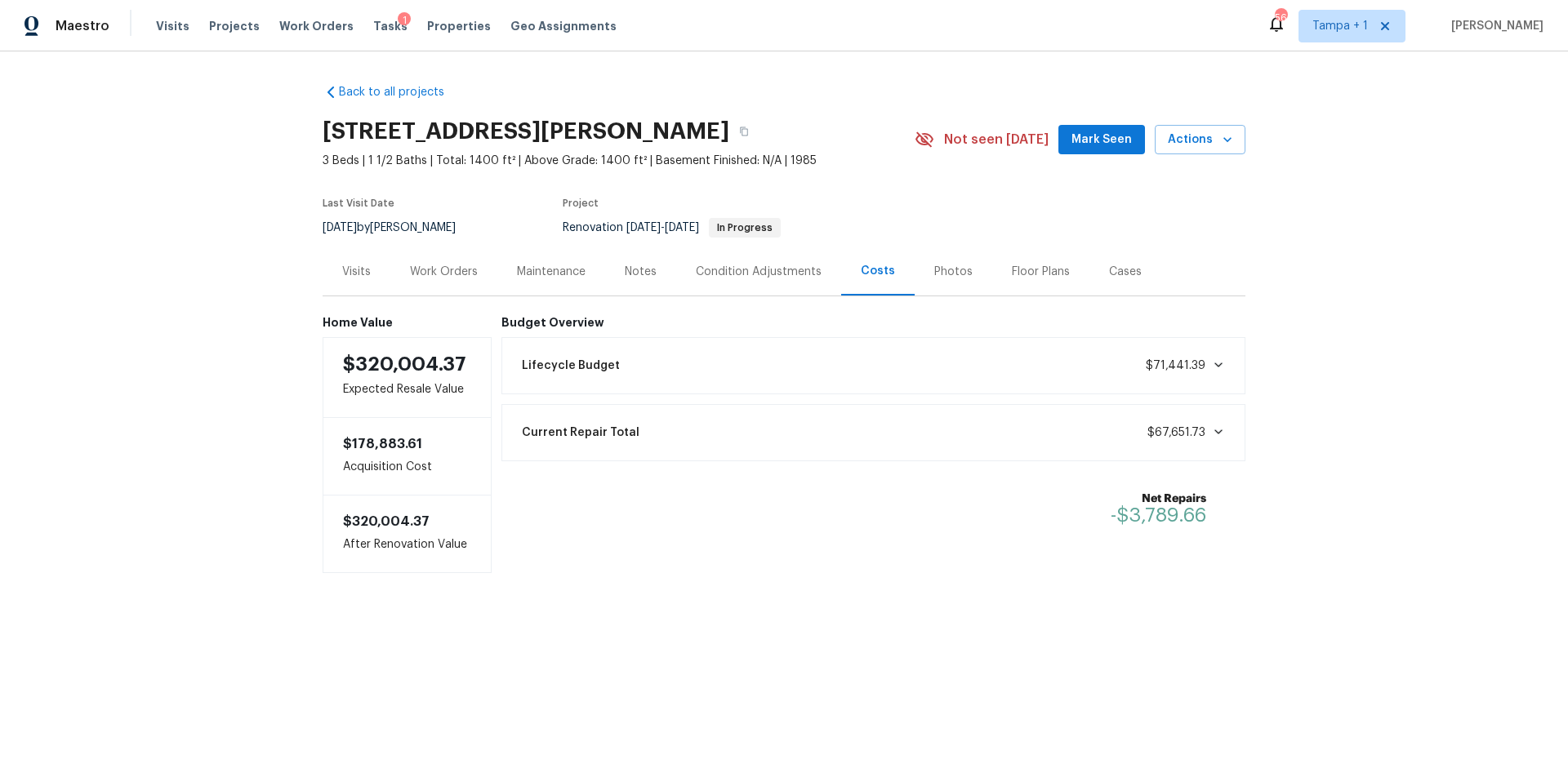
click at [438, 258] on div "Work Orders" at bounding box center [444, 271] width 107 height 48
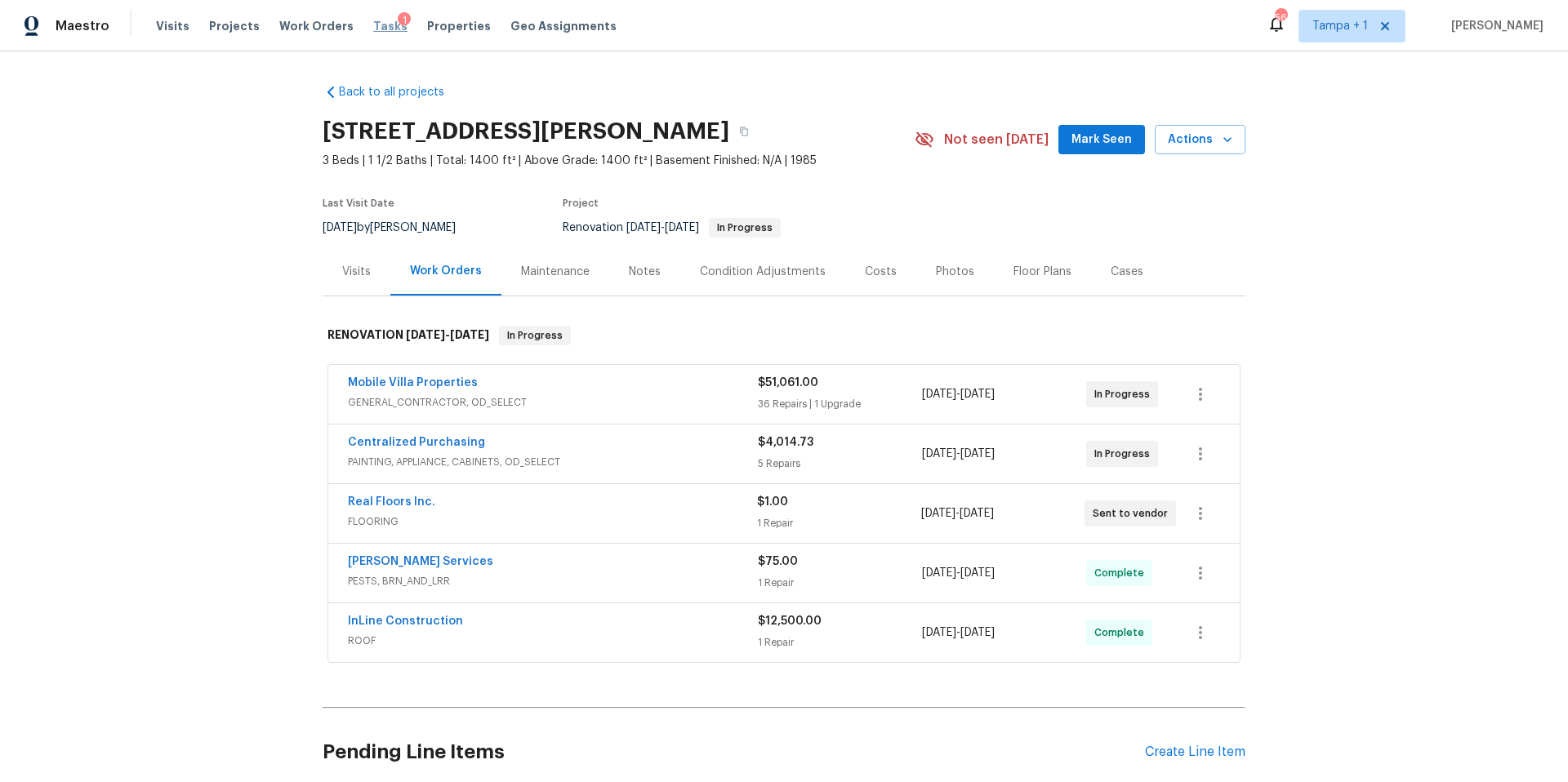
click at [378, 22] on span "Tasks" at bounding box center [390, 25] width 34 height 11
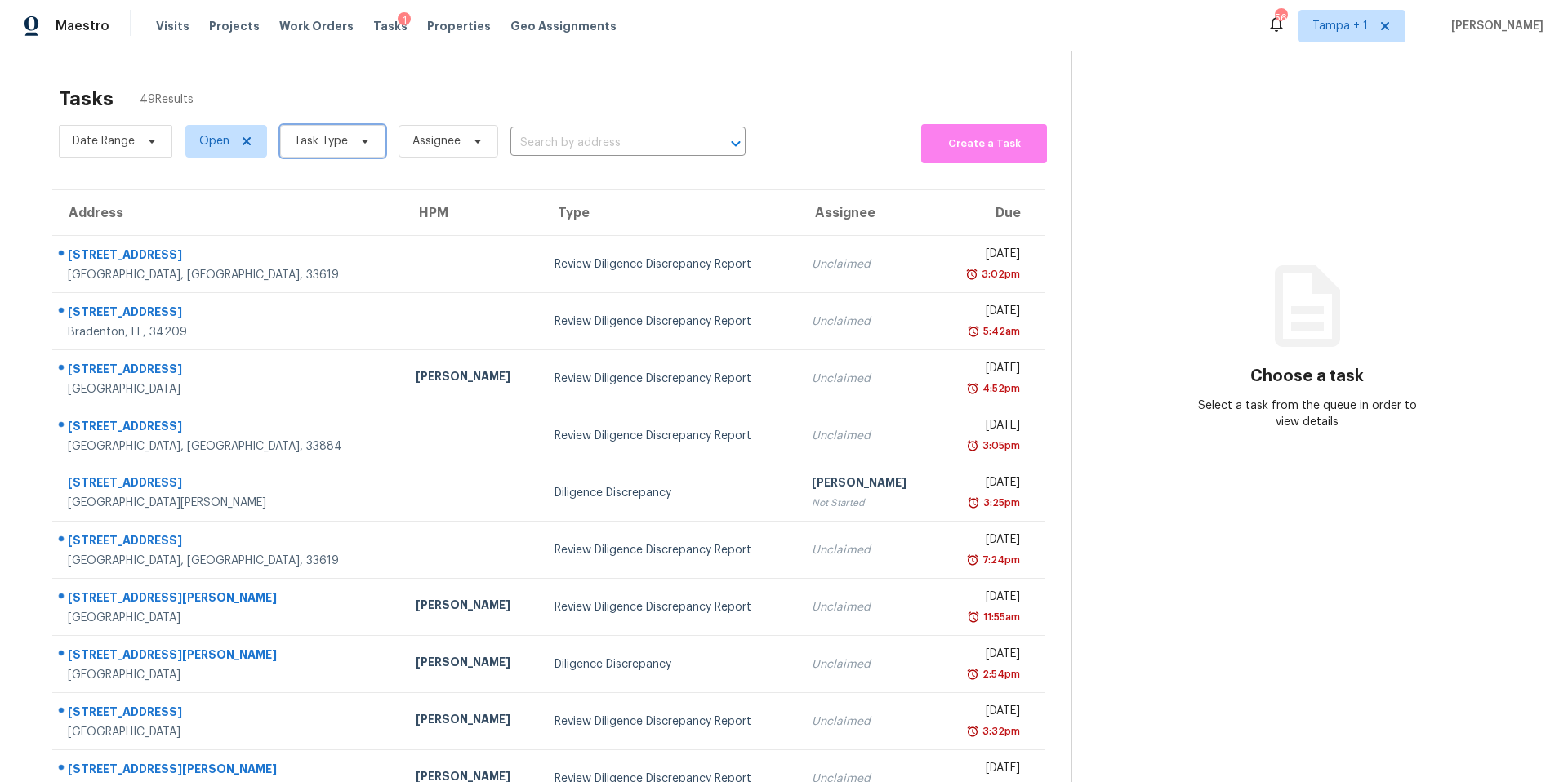
click at [331, 135] on span "Task Type" at bounding box center [320, 141] width 53 height 17
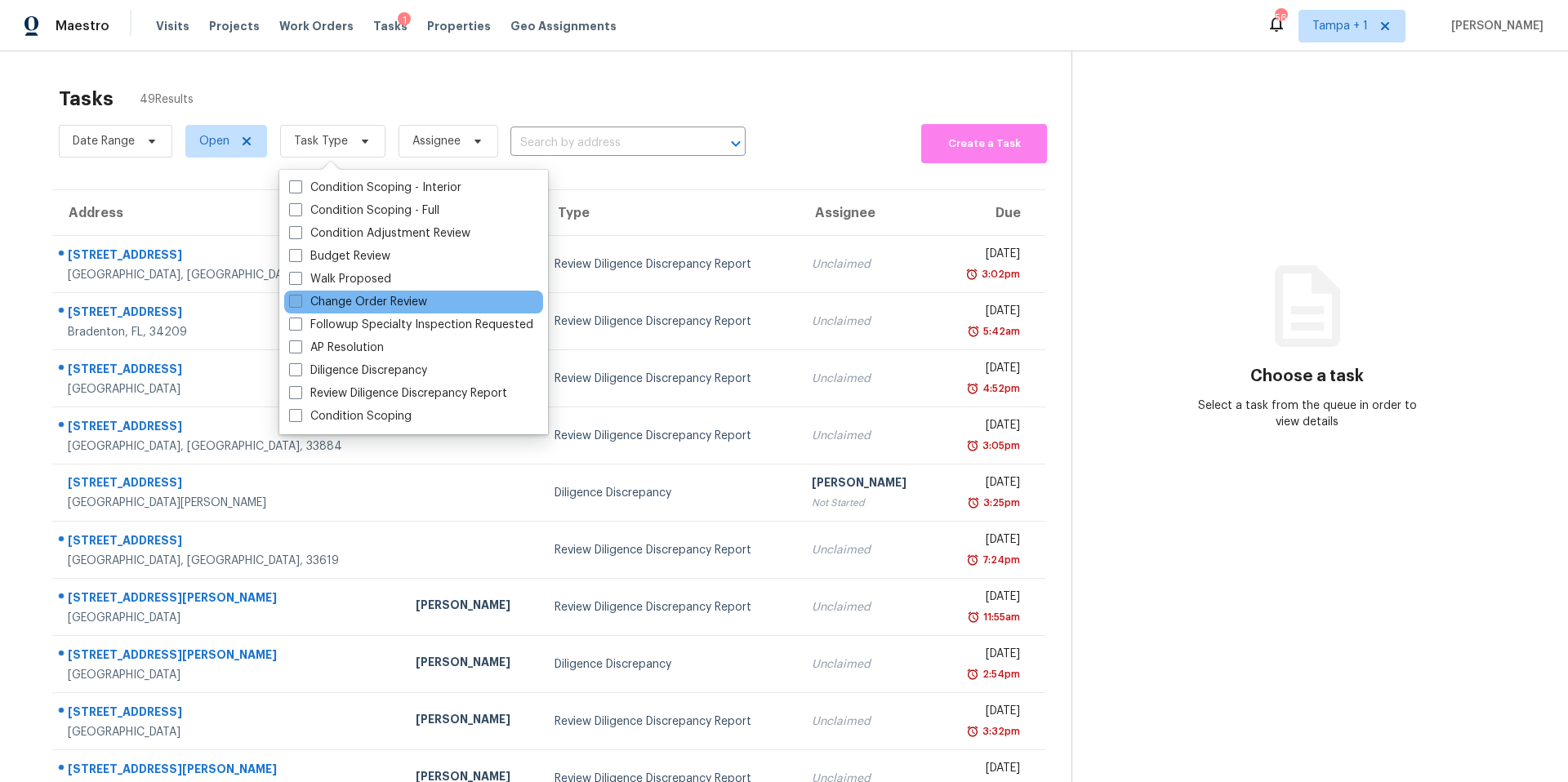
click at [330, 301] on label "Change Order Review" at bounding box center [358, 302] width 138 height 17
click at [300, 301] on input "Change Order Review" at bounding box center [295, 299] width 11 height 11
checkbox input "true"
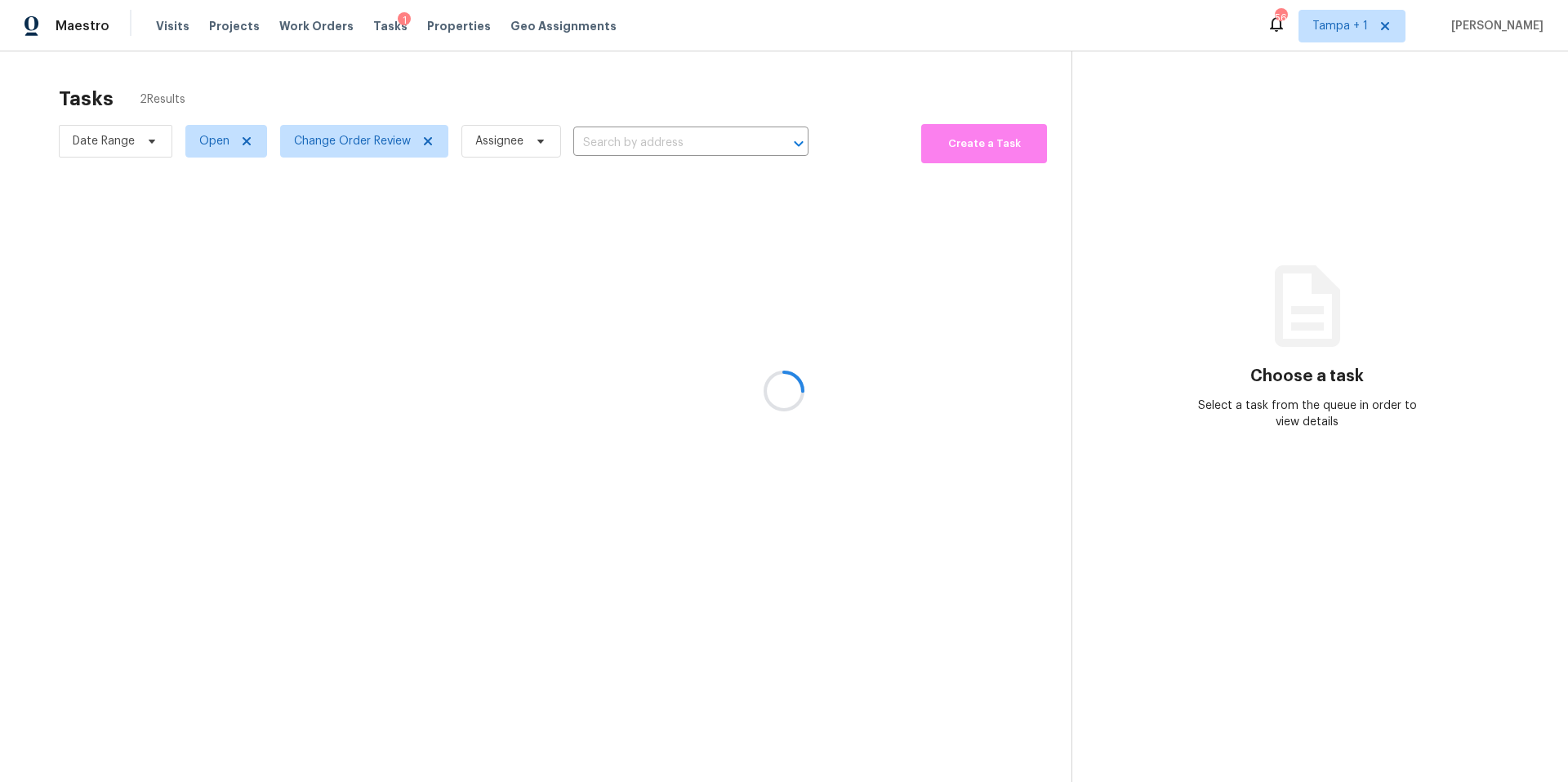
click at [488, 95] on div at bounding box center [784, 391] width 1568 height 782
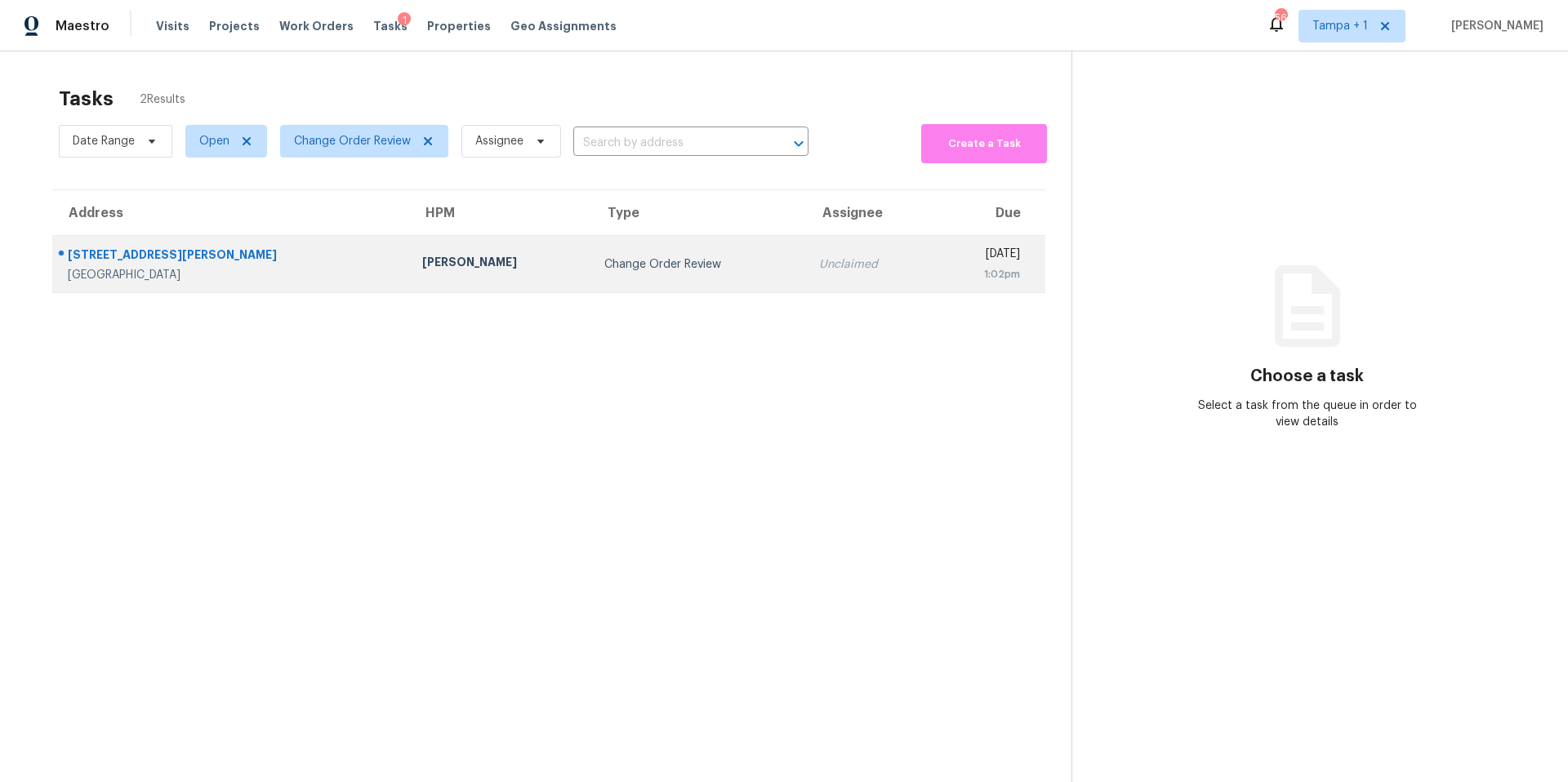
click at [591, 256] on td "Change Order Review" at bounding box center [698, 264] width 215 height 57
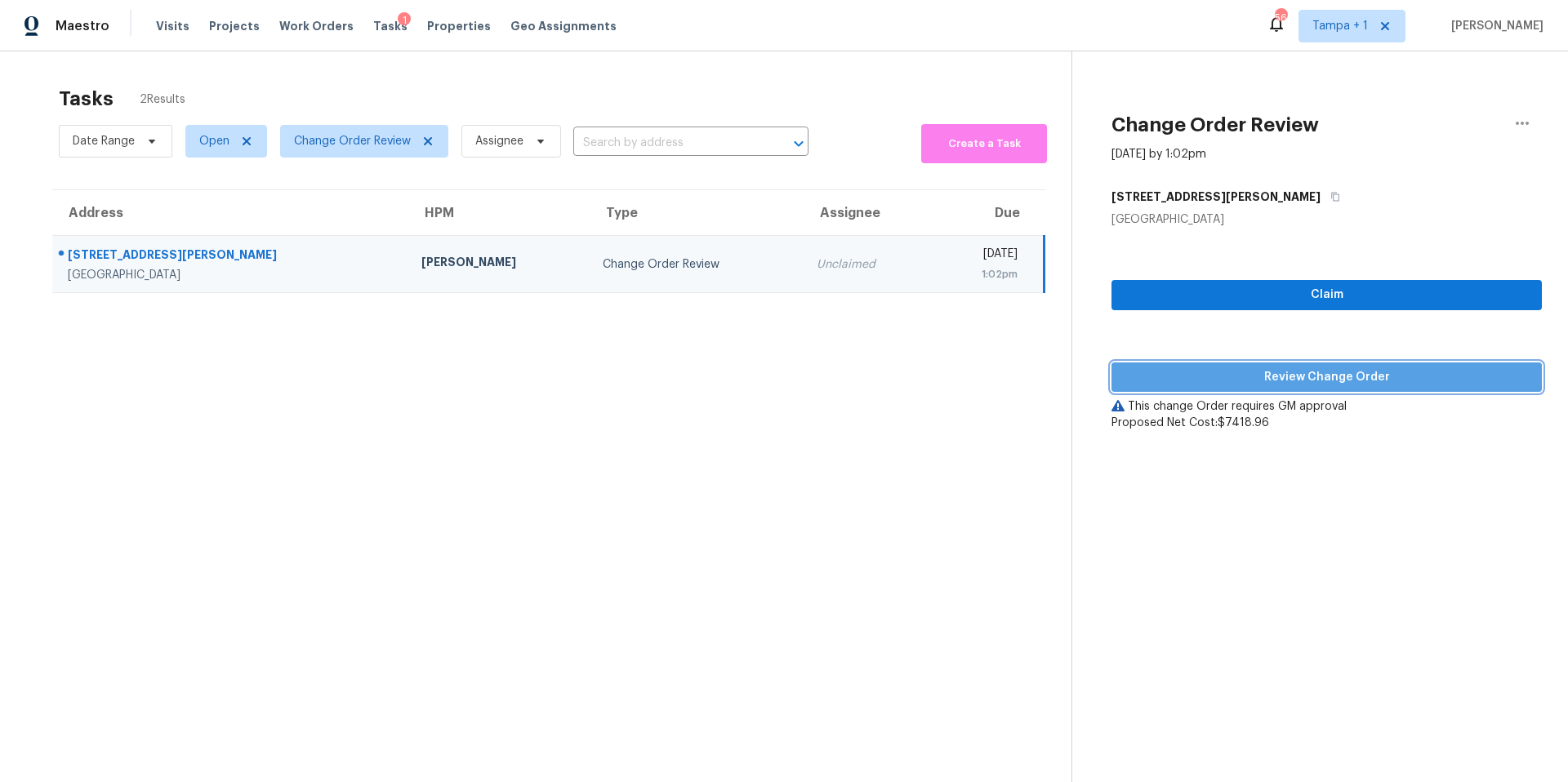
click at [1213, 389] on button "Review Change Order" at bounding box center [1327, 378] width 431 height 30
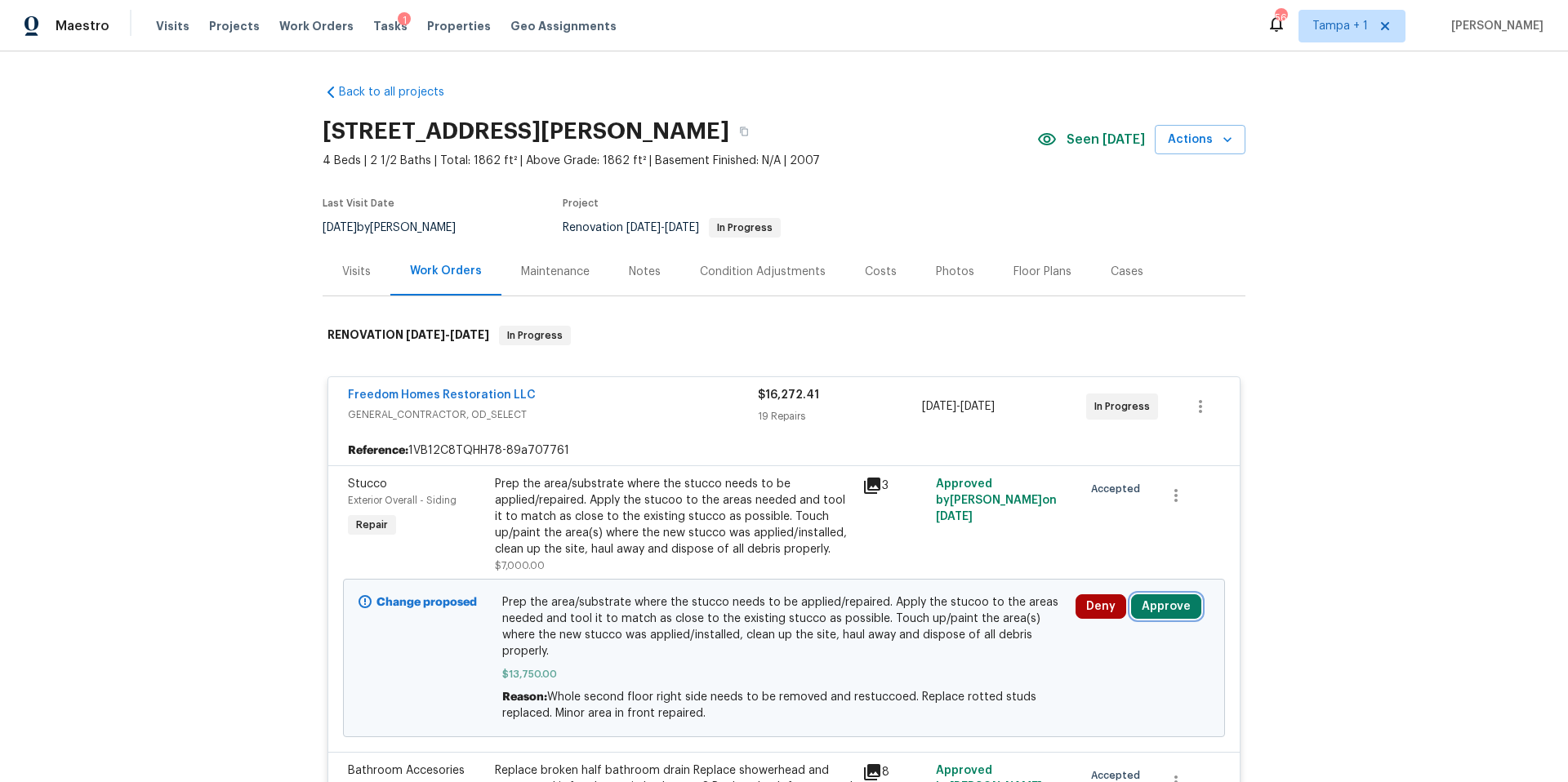
click at [1155, 616] on button "Approve" at bounding box center [1166, 607] width 70 height 25
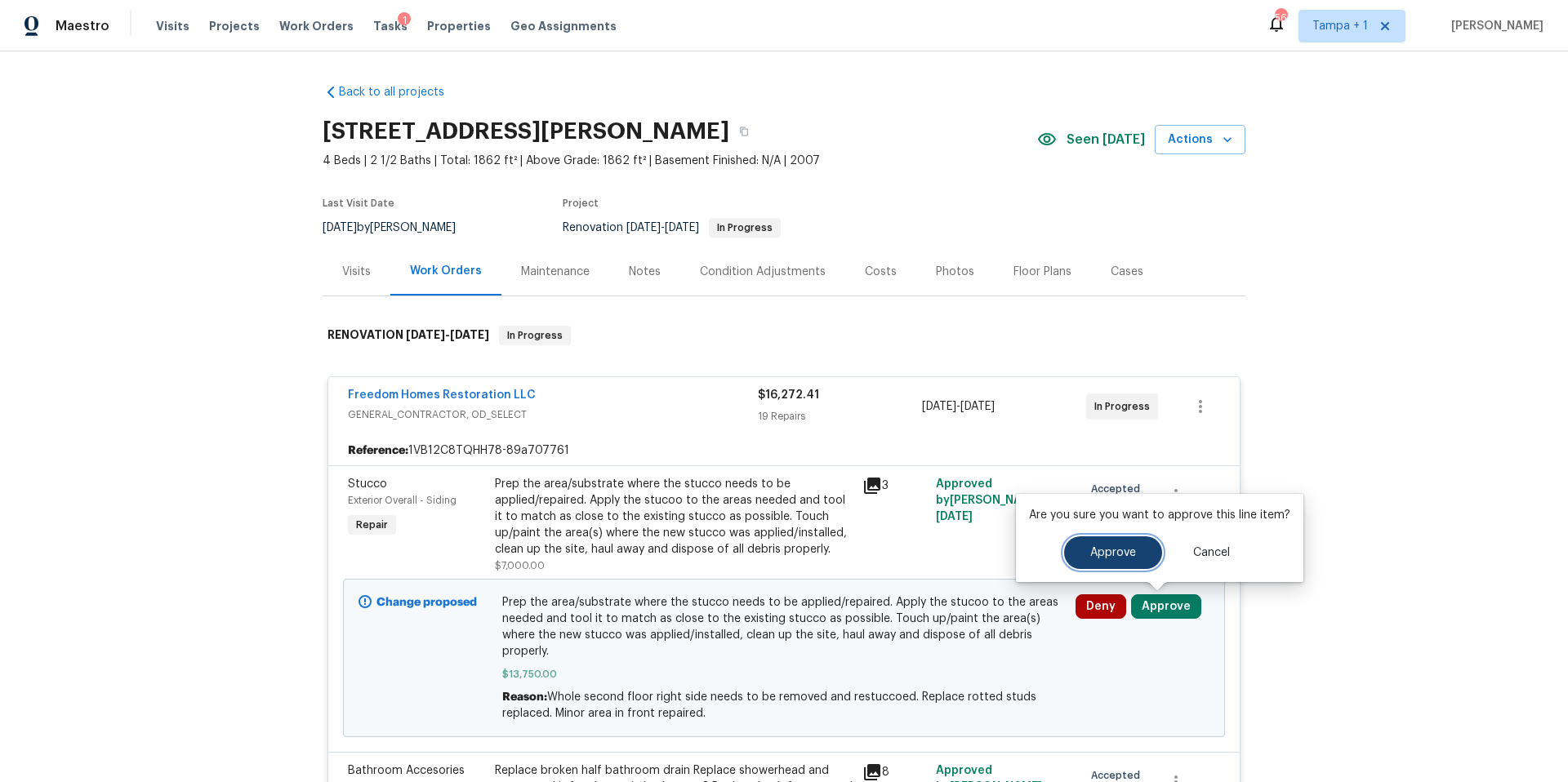
click at [1091, 544] on button "Approve" at bounding box center [1114, 552] width 98 height 32
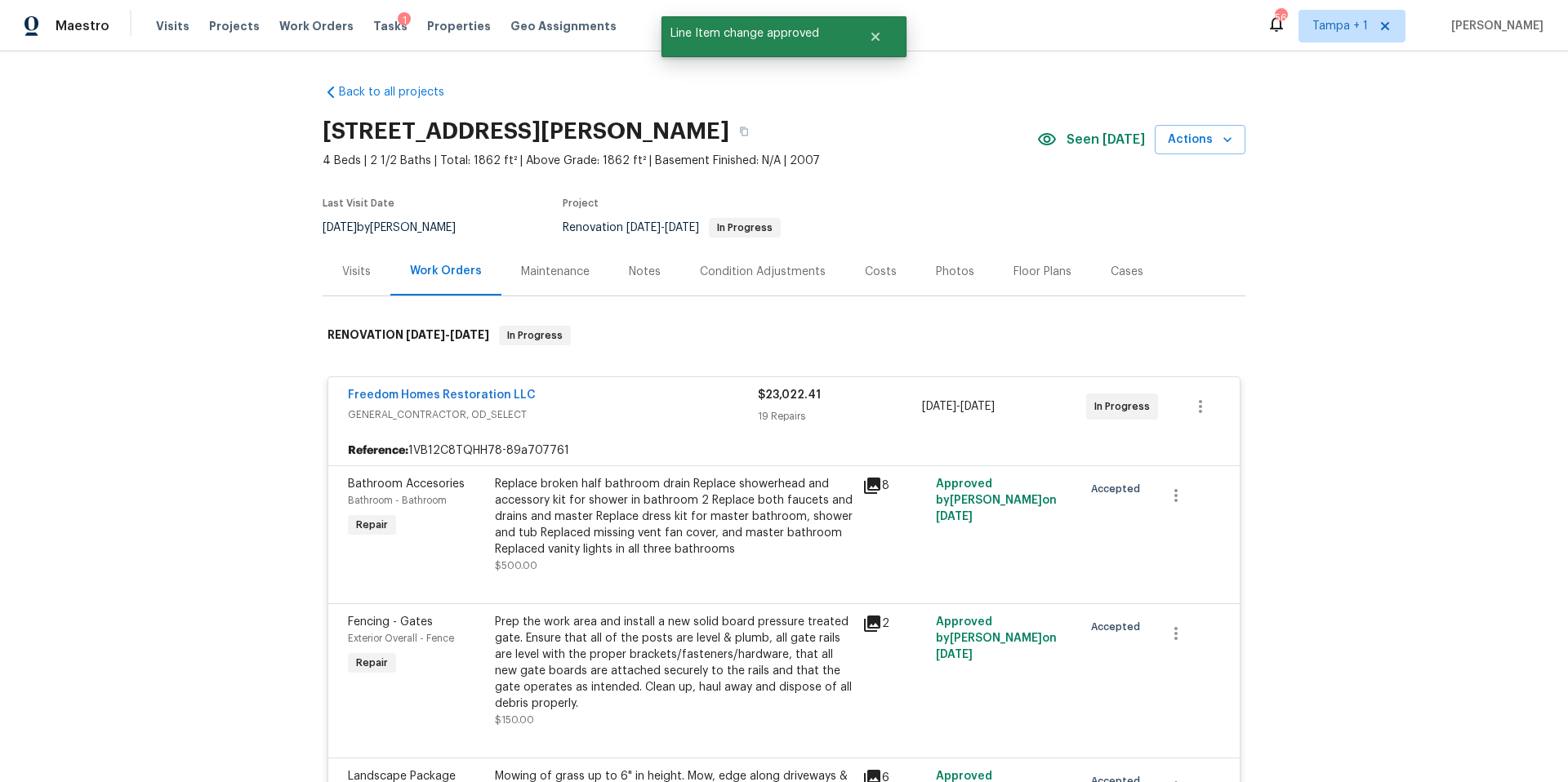
click at [916, 254] on div "Photos" at bounding box center [955, 271] width 77 height 48
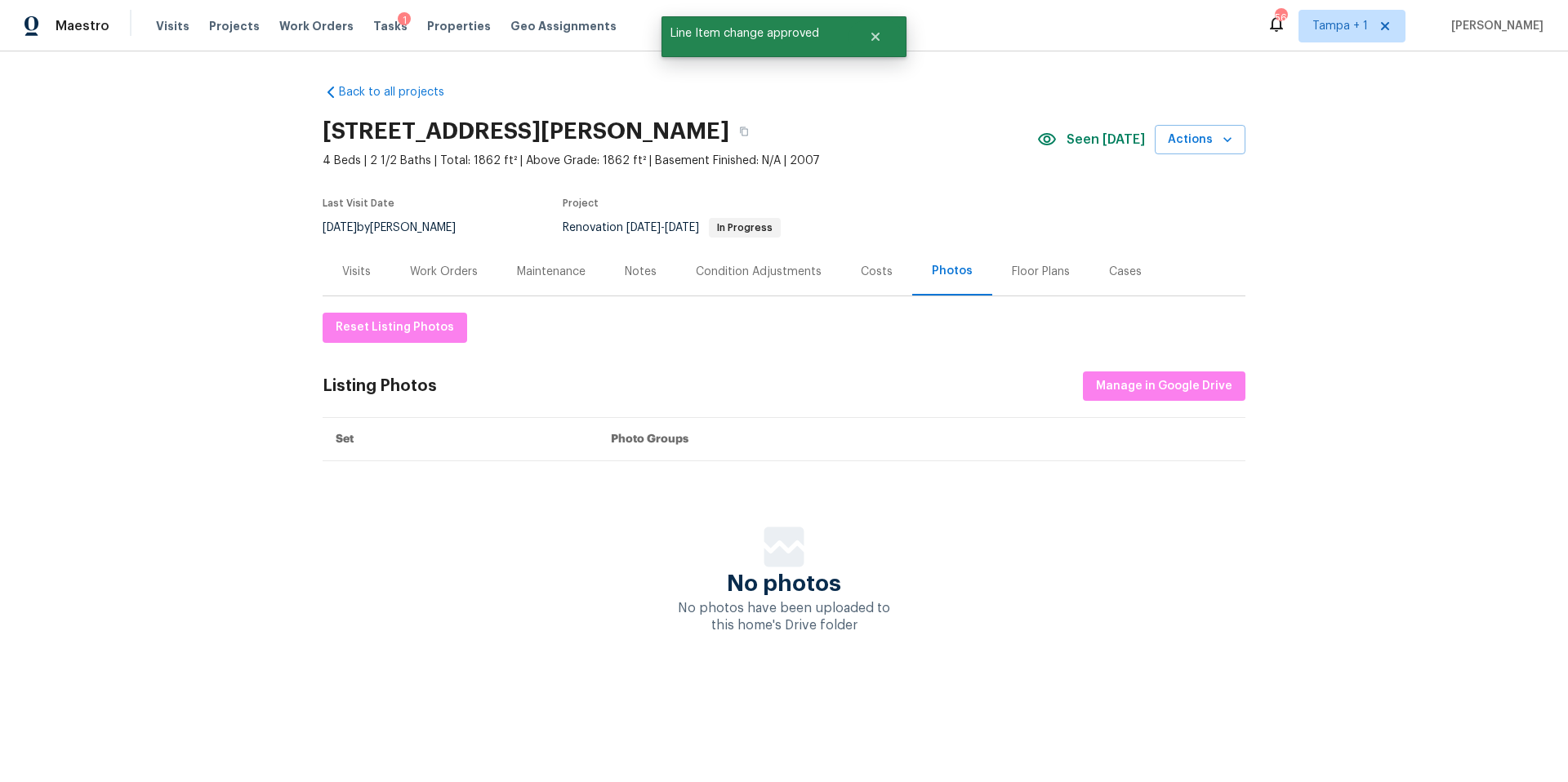
click at [861, 277] on div "Costs" at bounding box center [877, 272] width 32 height 17
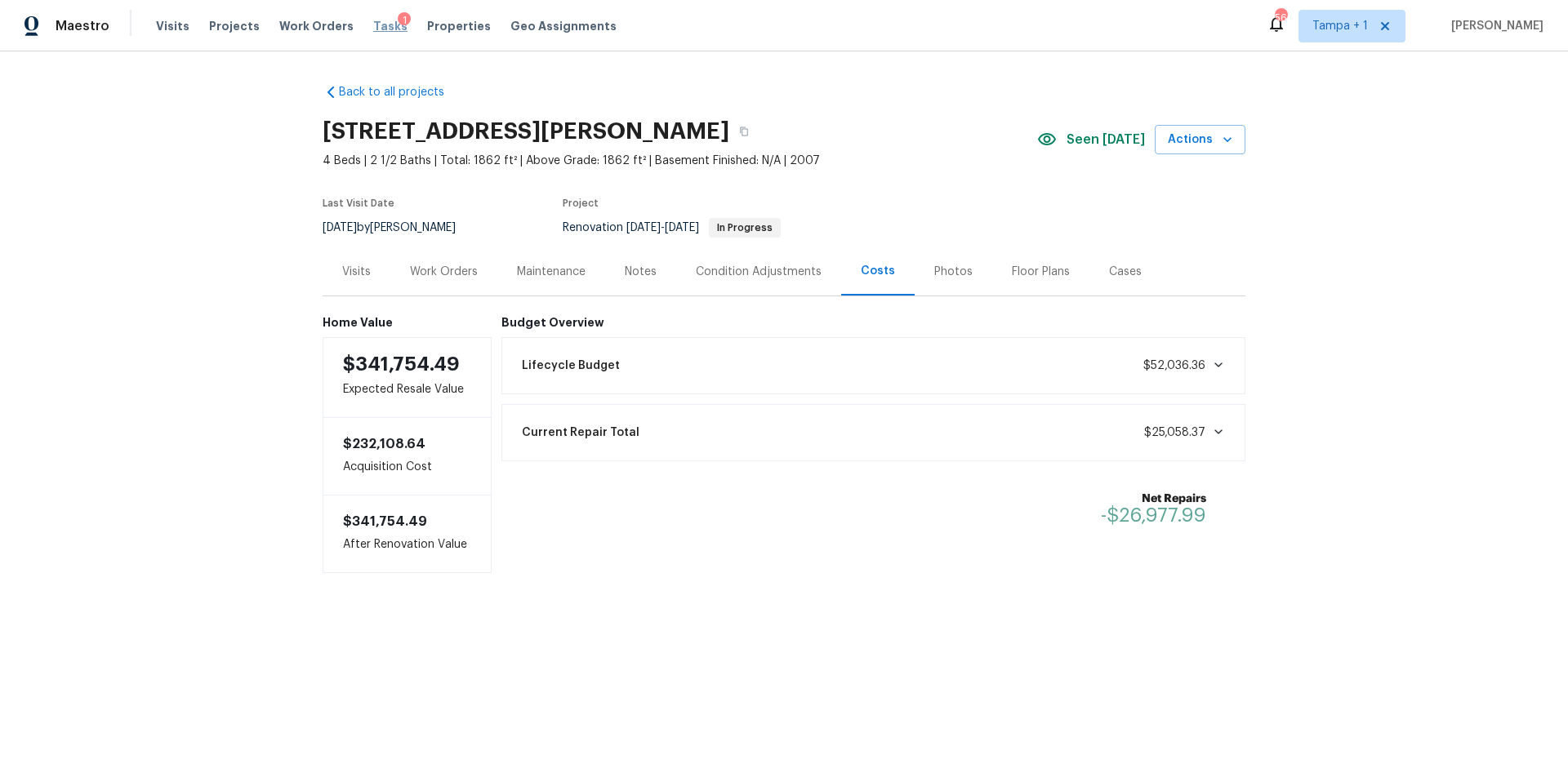
click at [374, 29] on span "Tasks" at bounding box center [390, 25] width 34 height 11
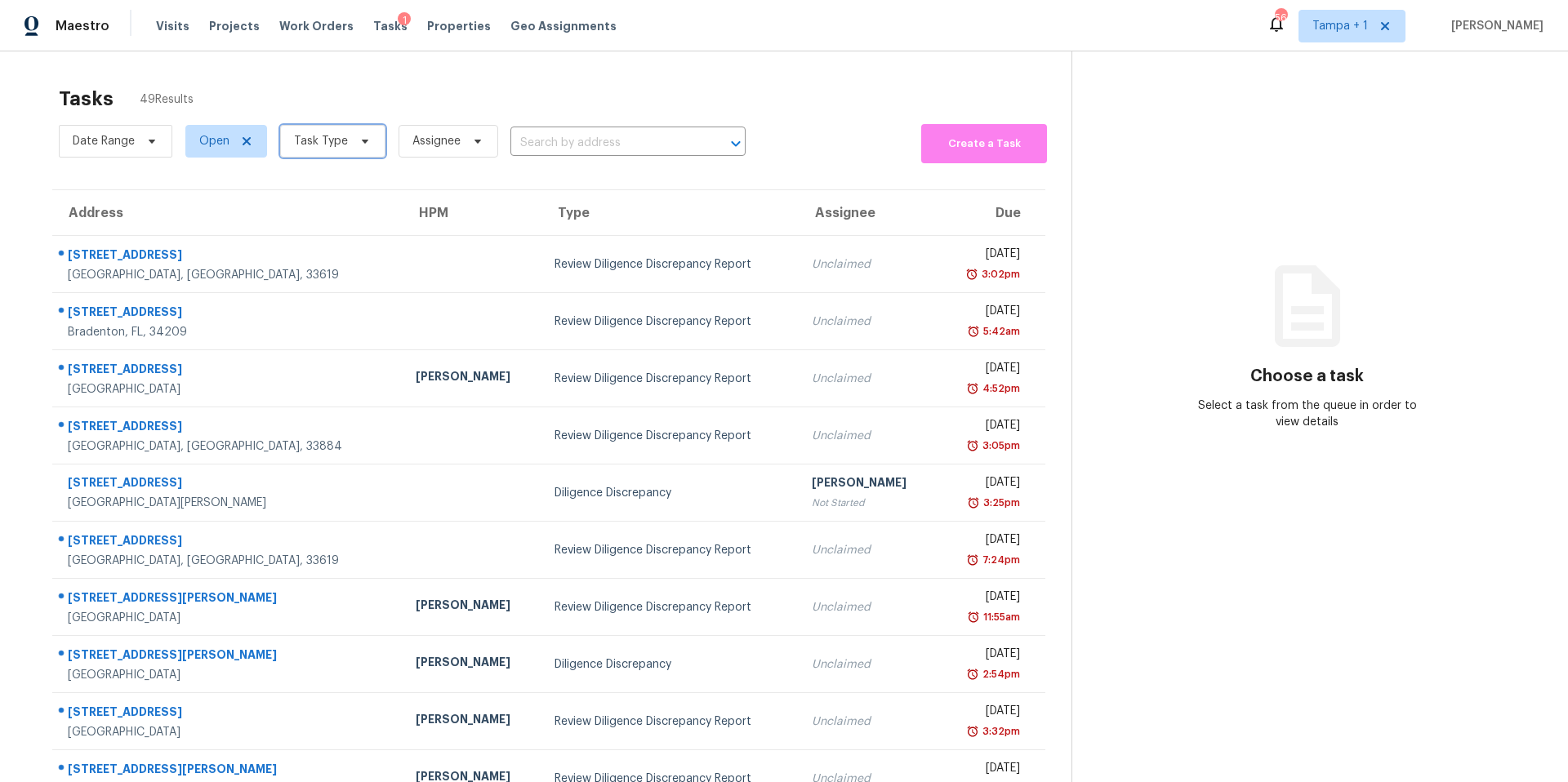
click at [333, 145] on span "Task Type" at bounding box center [320, 141] width 53 height 17
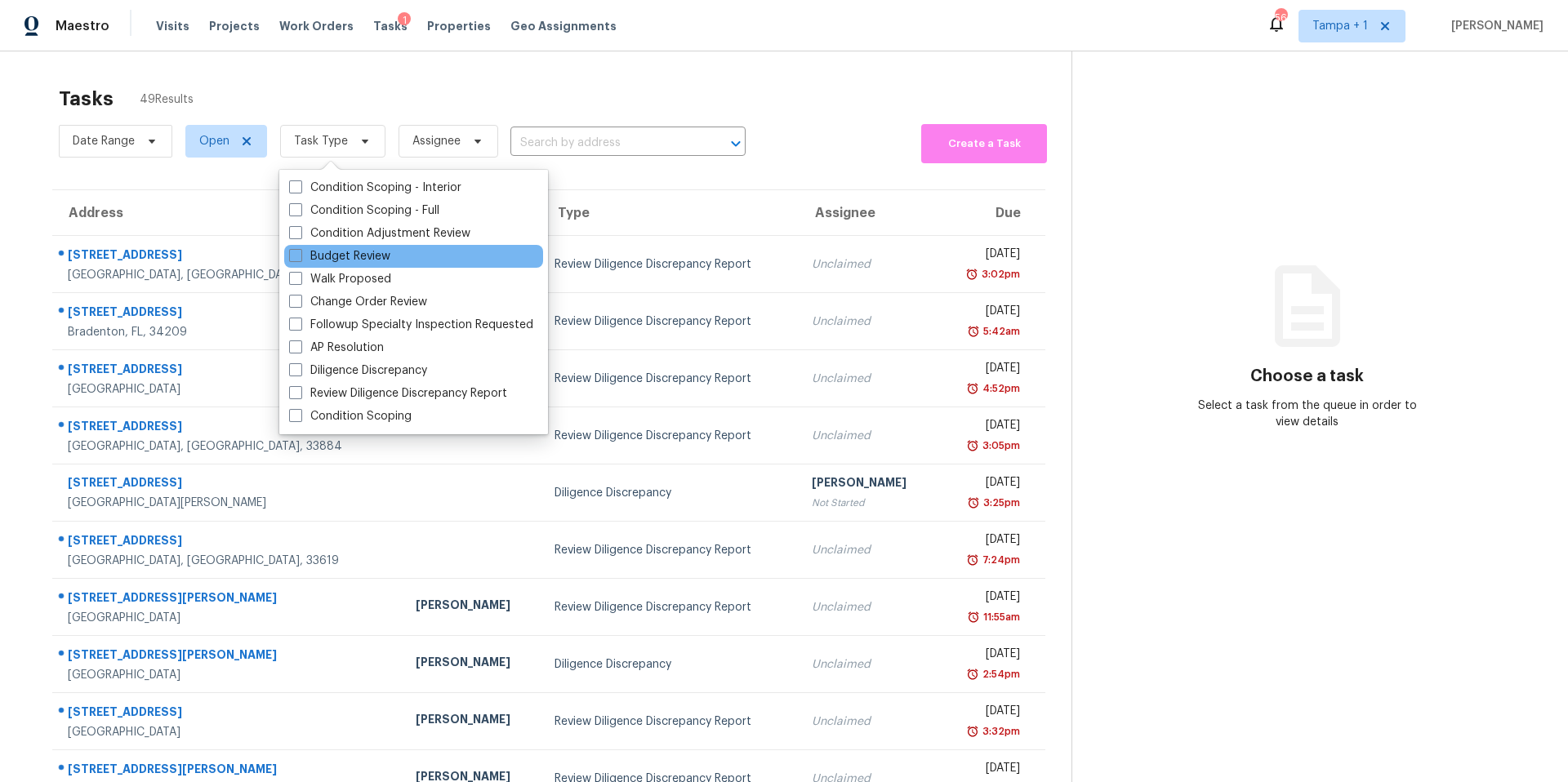
click at [326, 245] on div "Budget Review" at bounding box center [413, 256] width 259 height 23
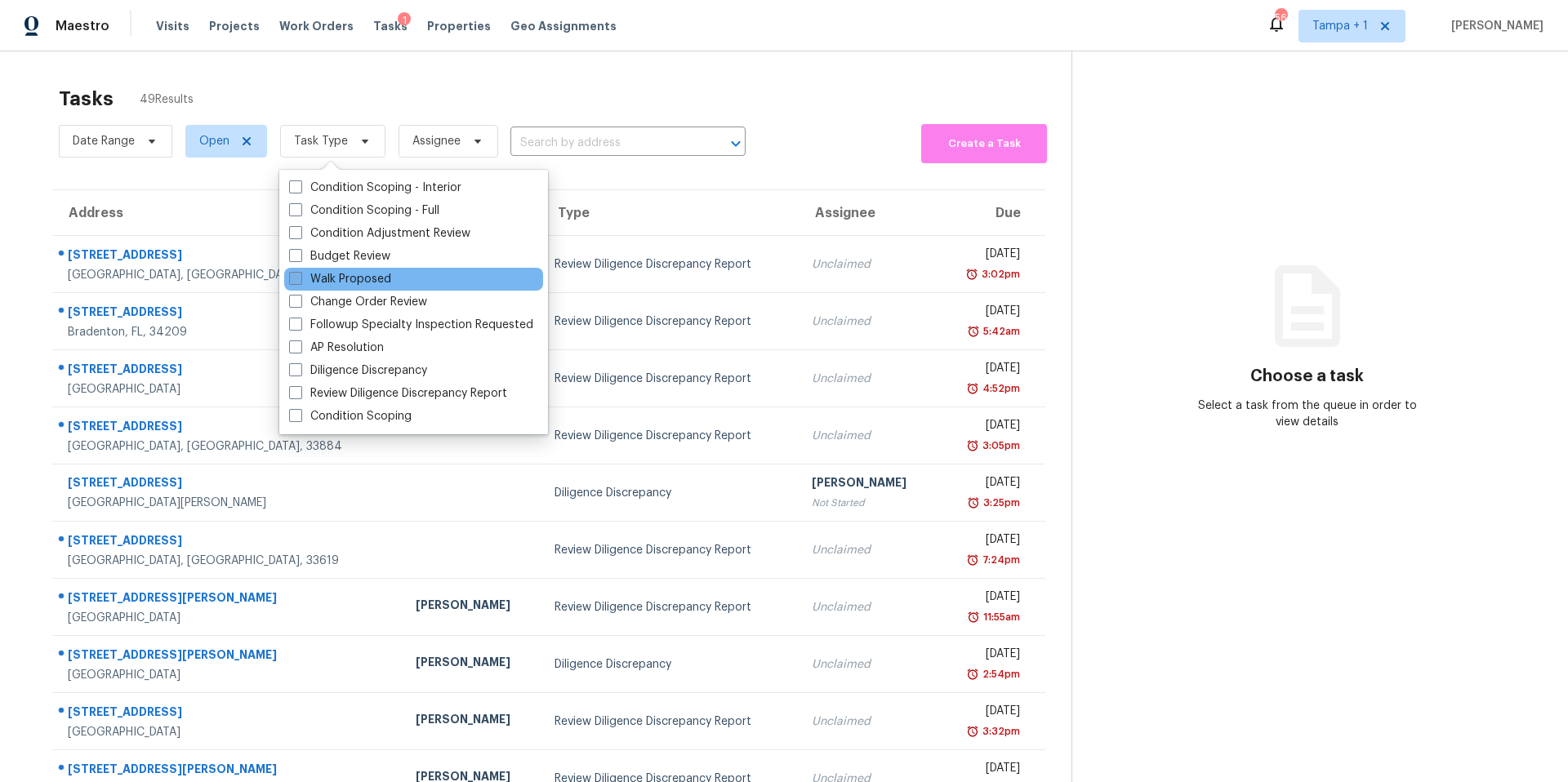
click at [291, 274] on span at bounding box center [296, 278] width 13 height 13
click at [291, 274] on input "Walk Proposed" at bounding box center [295, 276] width 11 height 11
checkbox input "true"
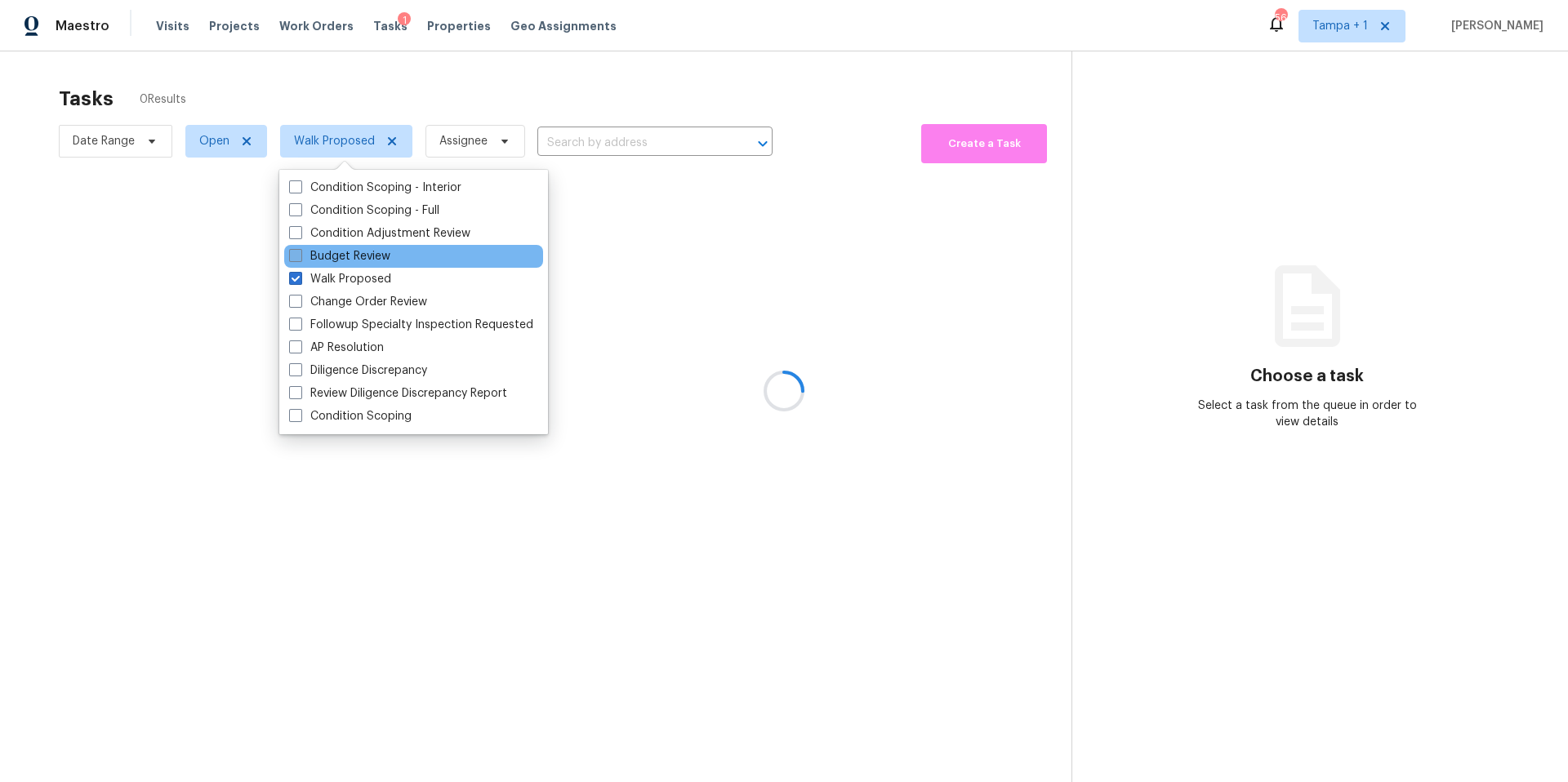
click at [299, 259] on span at bounding box center [296, 255] width 13 height 13
click at [299, 259] on input "Budget Review" at bounding box center [295, 253] width 11 height 11
checkbox input "true"
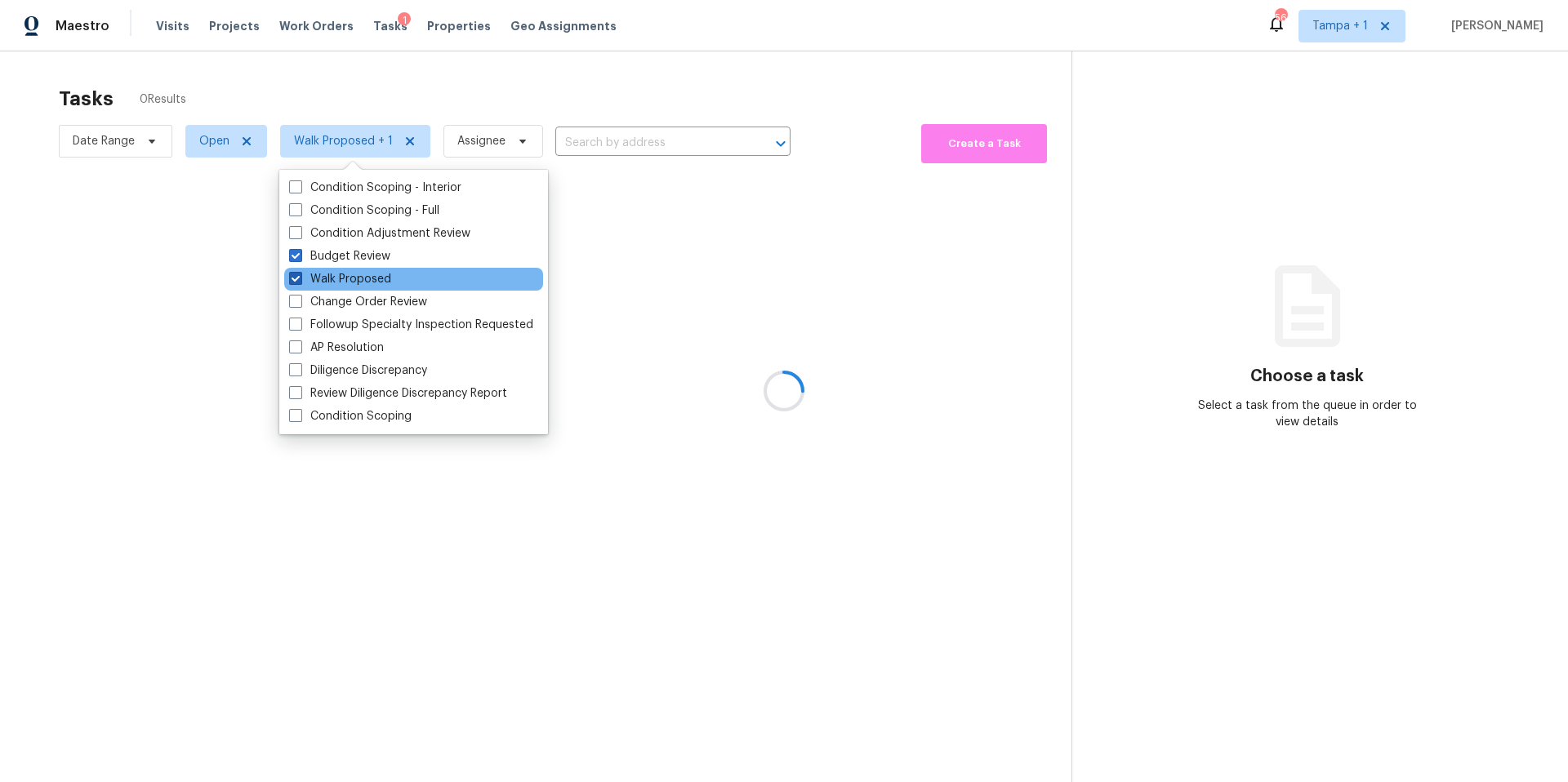
click at [296, 272] on span at bounding box center [296, 278] width 13 height 13
click at [296, 272] on input "Walk Proposed" at bounding box center [295, 276] width 11 height 11
checkbox input "false"
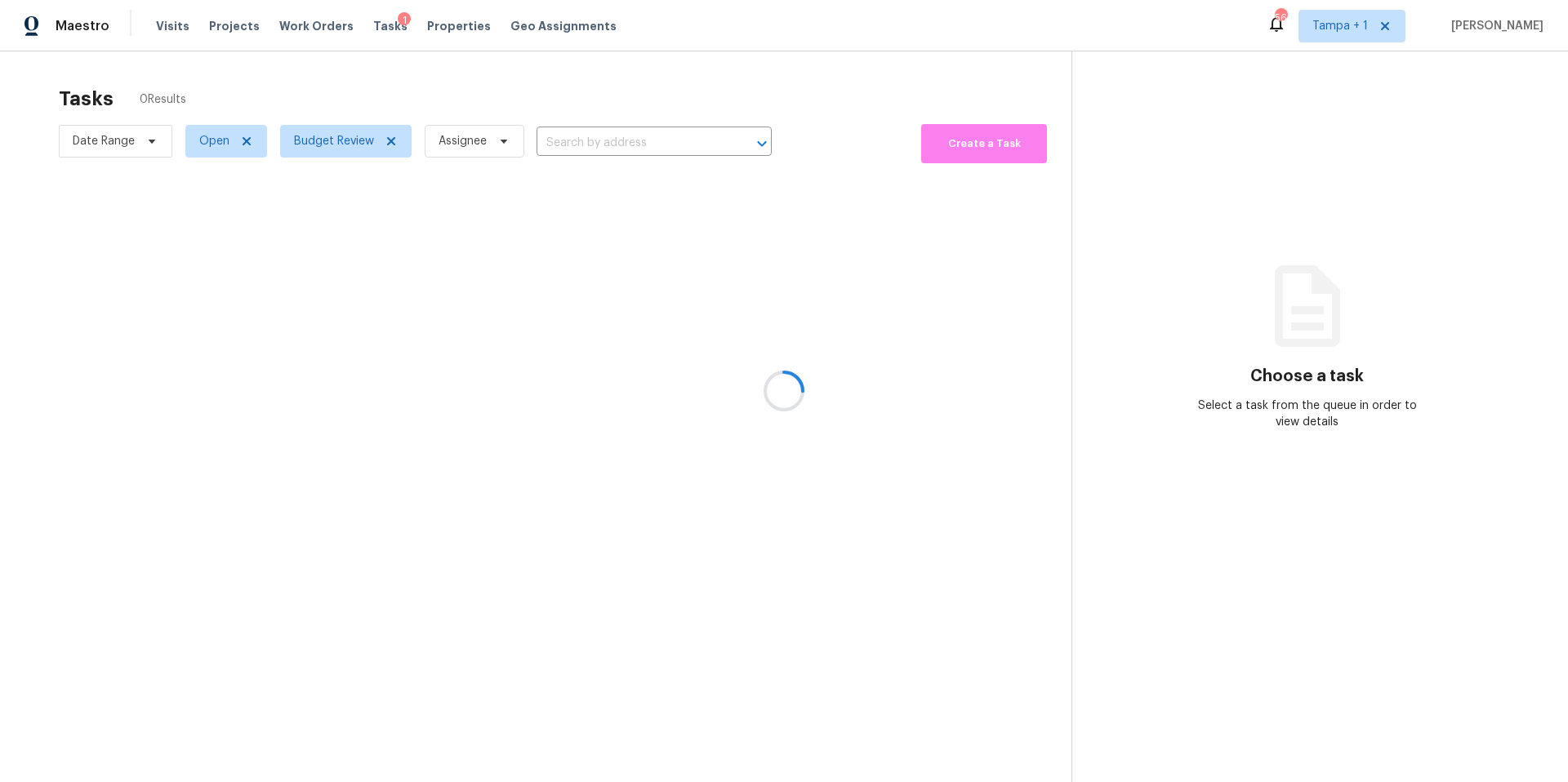
click at [422, 104] on div at bounding box center [784, 391] width 1568 height 782
